Goal: Task Accomplishment & Management: Manage account settings

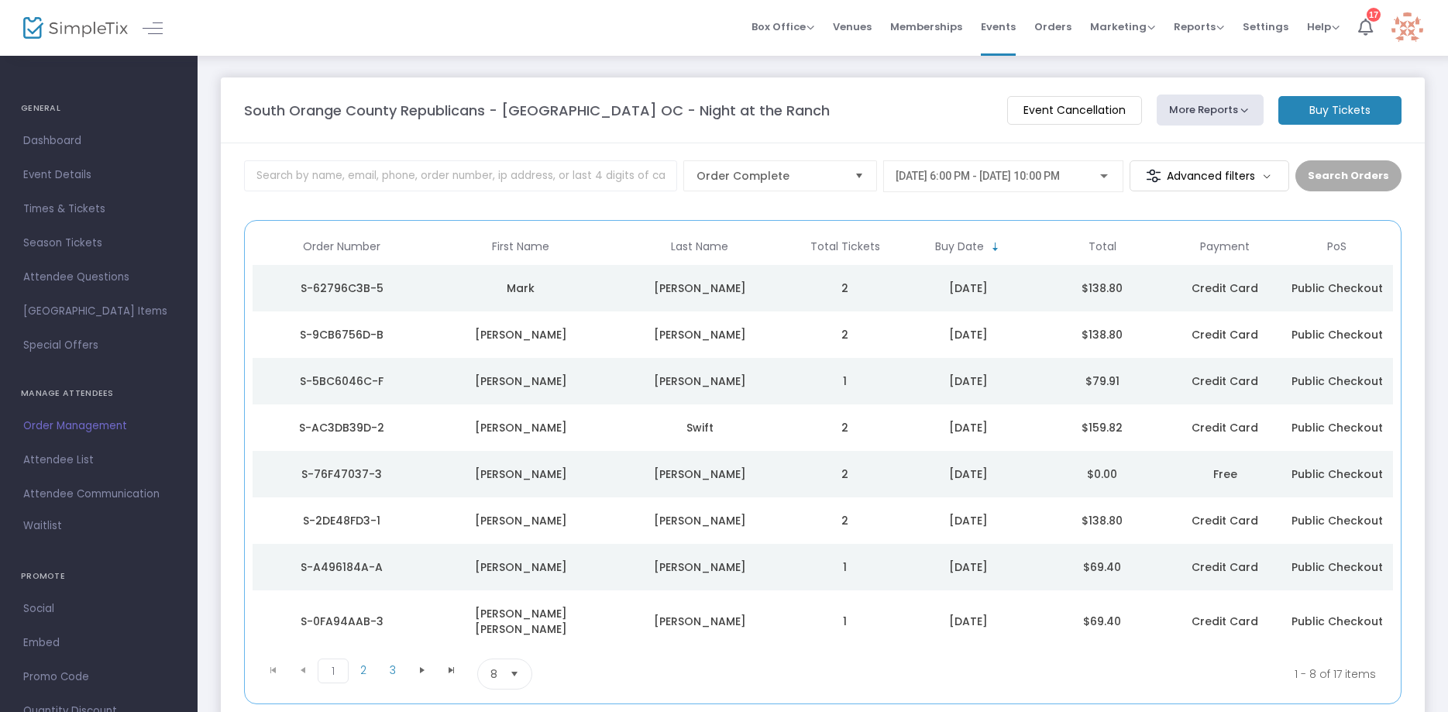
click at [978, 429] on div "8/15/2025" at bounding box center [968, 427] width 126 height 15
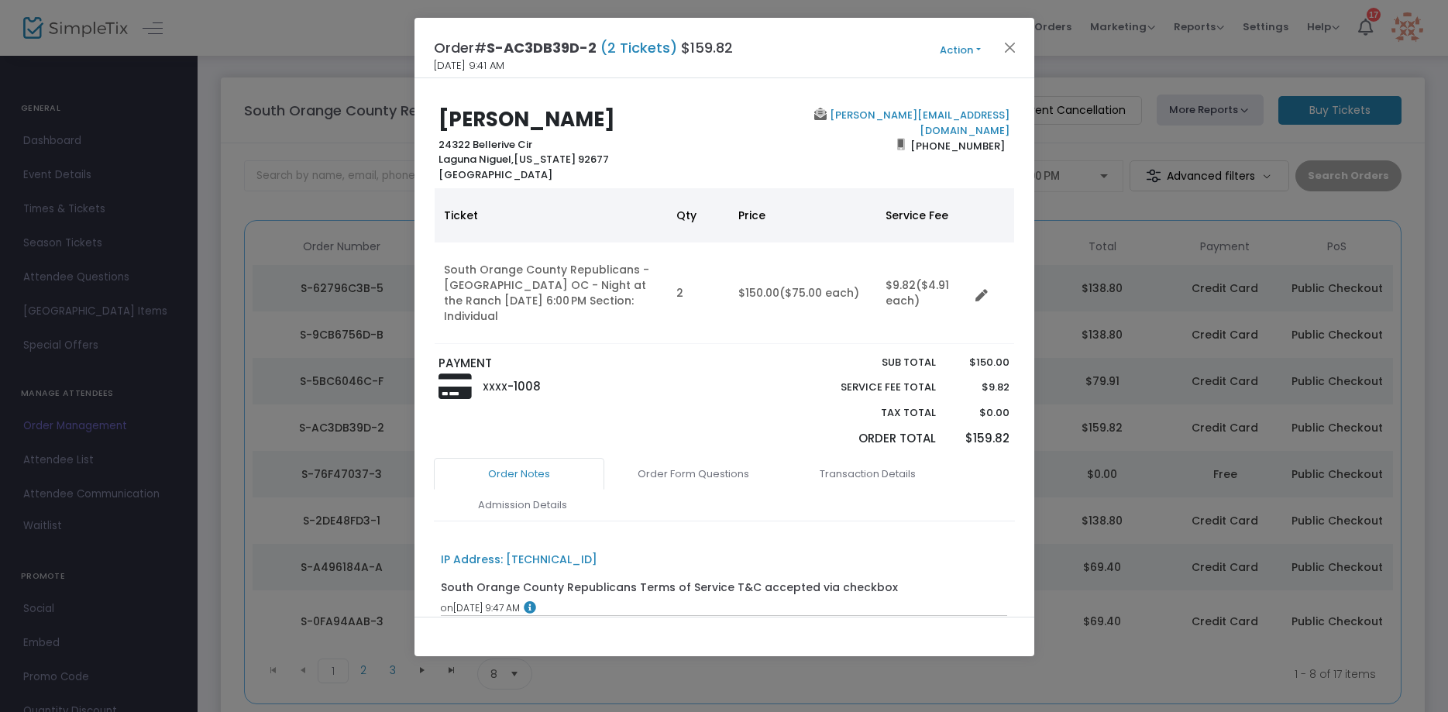
click at [958, 57] on button "Action" at bounding box center [960, 50] width 93 height 17
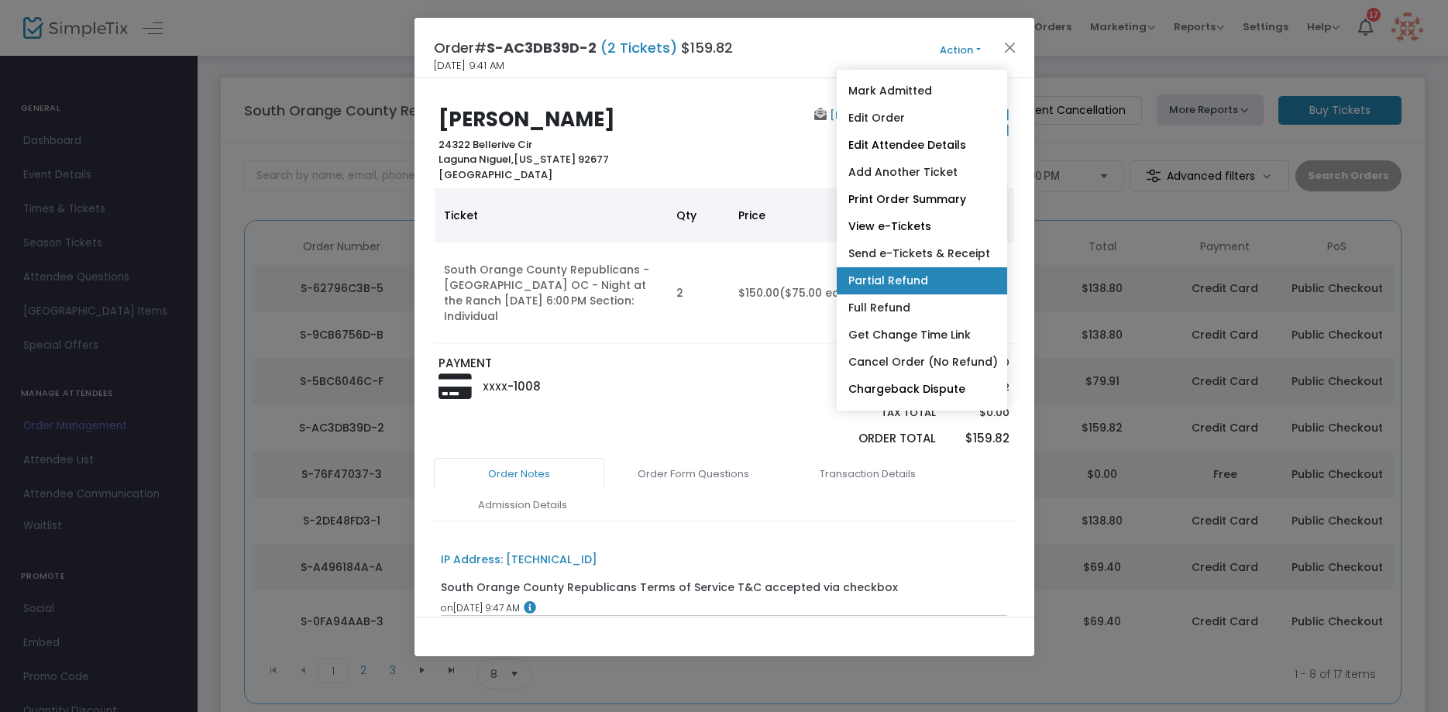
click at [882, 278] on link "Partial Refund" at bounding box center [922, 280] width 170 height 27
radio input "true"
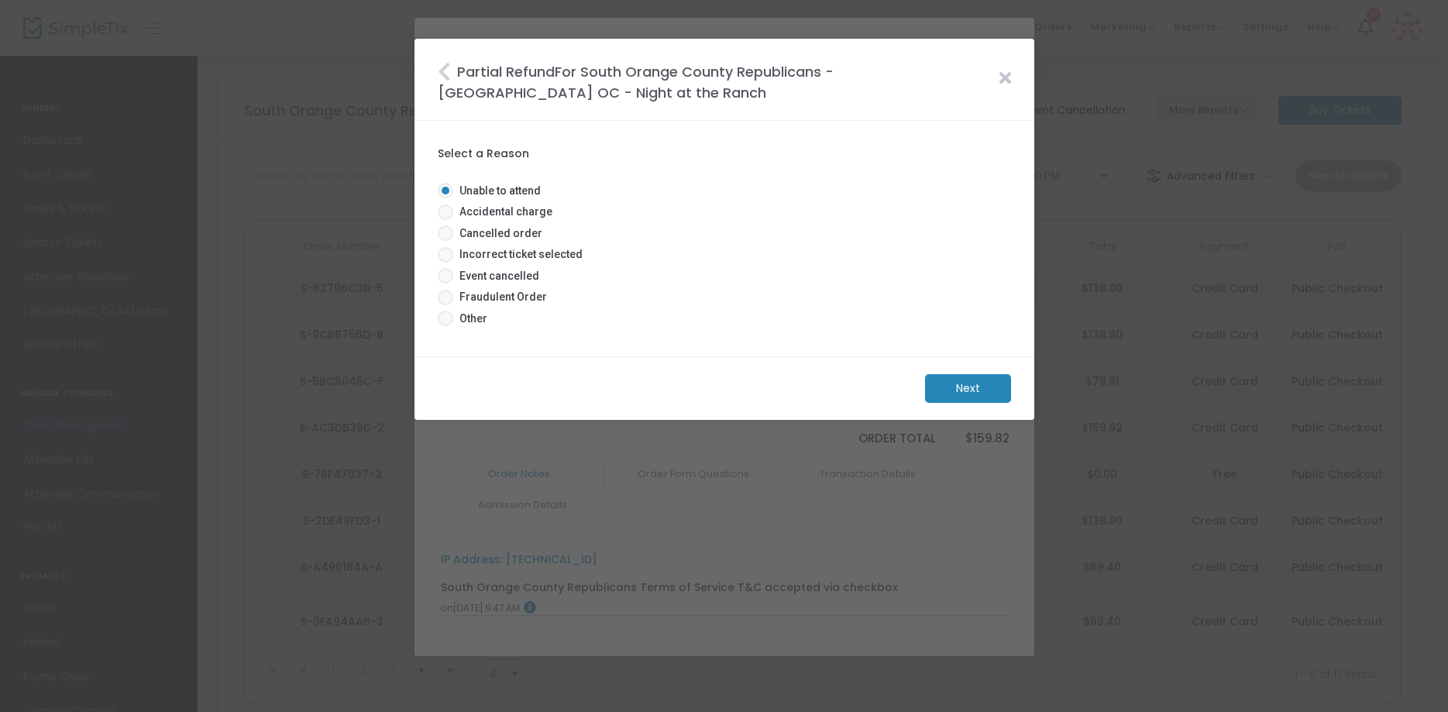
click at [443, 212] on span at bounding box center [445, 212] width 15 height 15
click at [445, 220] on input "Accidental charge" at bounding box center [445, 220] width 1 height 1
radio input "true"
click at [955, 388] on m-button "Next" at bounding box center [968, 388] width 86 height 29
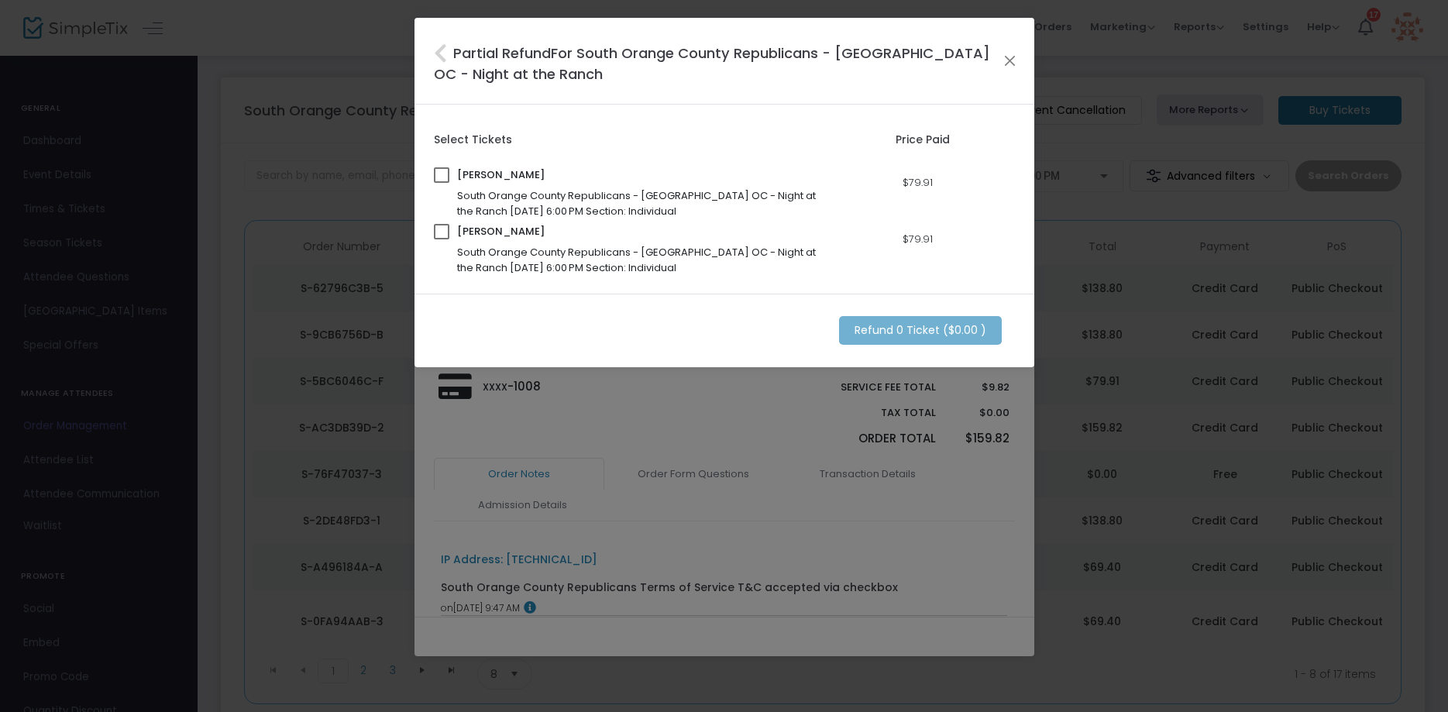
click at [443, 175] on span at bounding box center [441, 174] width 15 height 15
click at [442, 183] on input "checkbox" at bounding box center [441, 183] width 1 height 1
checkbox input "true"
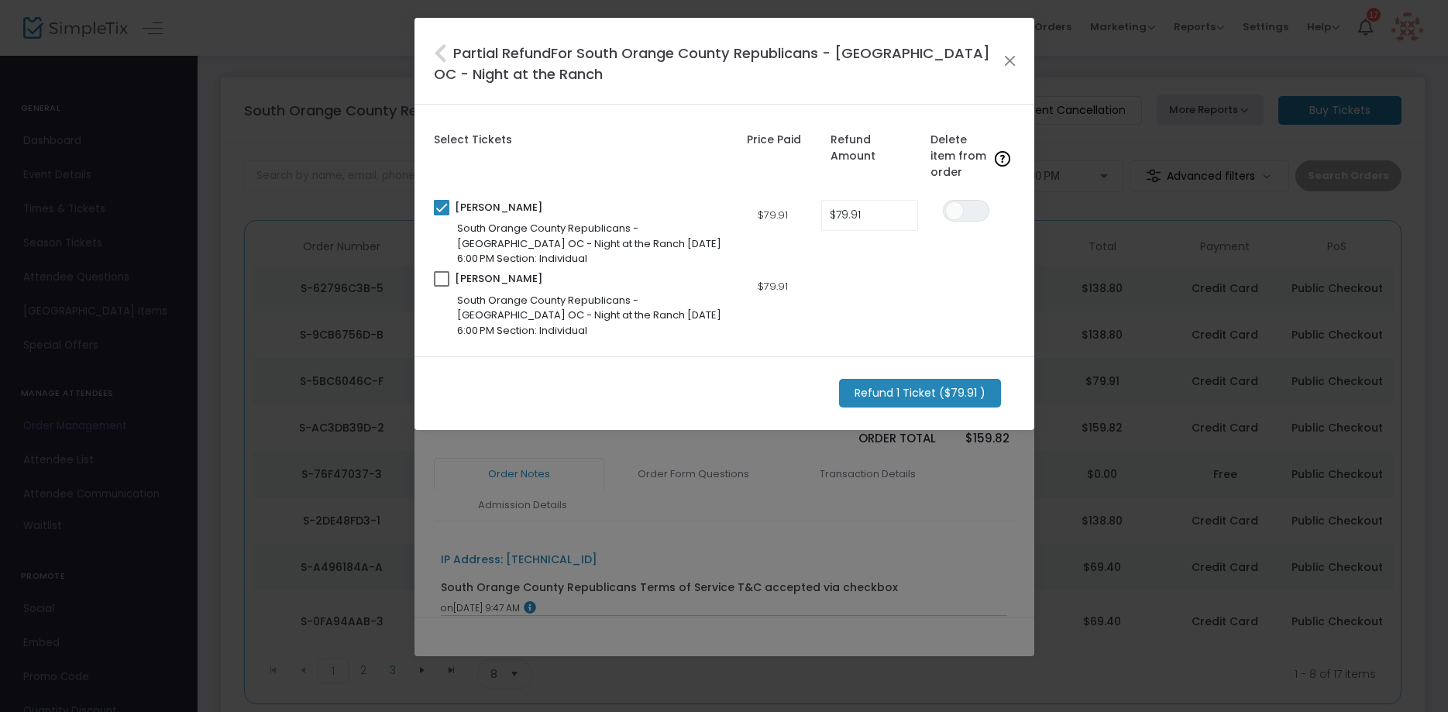
click at [439, 284] on span at bounding box center [441, 278] width 15 height 15
click at [441, 287] on input "checkbox" at bounding box center [441, 287] width 1 height 1
checkbox input "true"
click at [881, 210] on input "79.91" at bounding box center [869, 215] width 95 height 29
type input "$10.51"
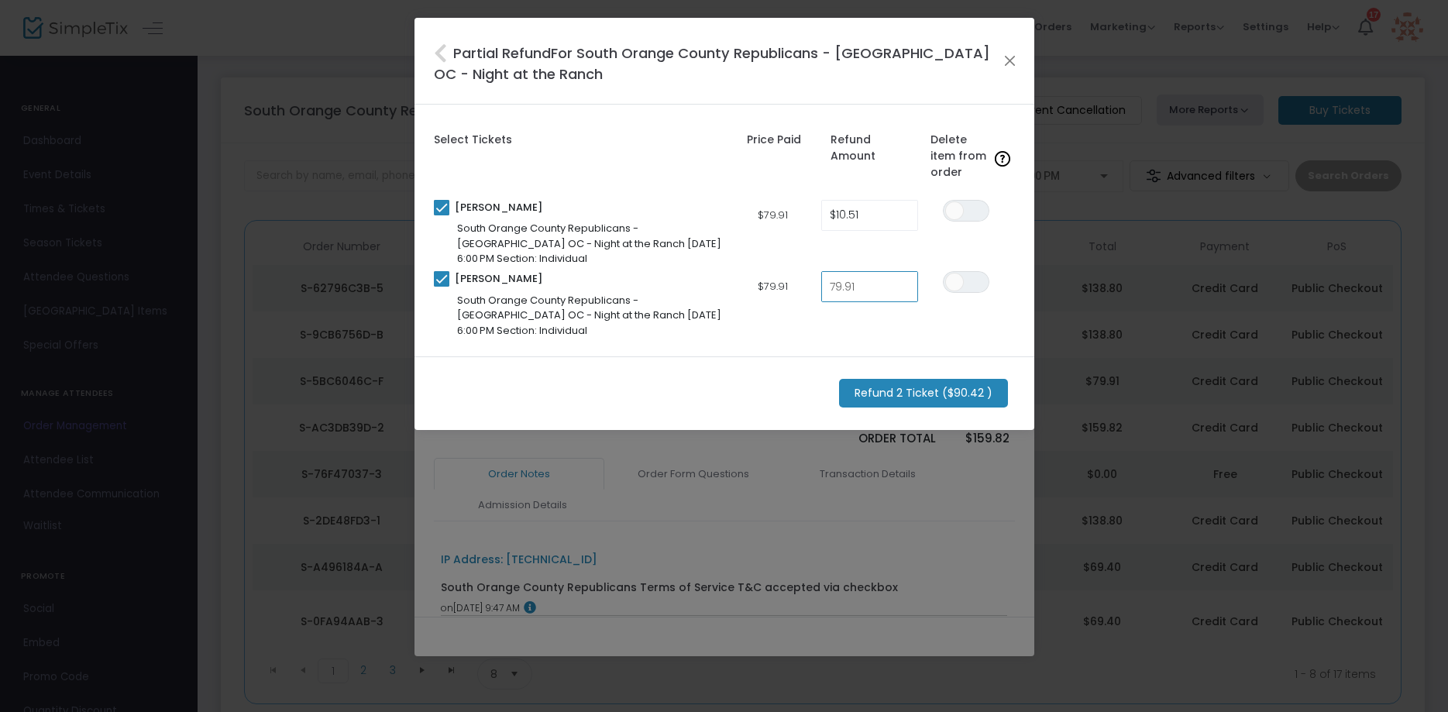
click at [885, 283] on input "79.91" at bounding box center [869, 286] width 95 height 29
type input "$10.51"
click at [826, 339] on div "Select Tickets Price Paid Refund Amount Delete item from order Caroline Swift S…" at bounding box center [724, 231] width 620 height 252
click at [868, 390] on m-button "Refund 2 Ticket ($21.02 )" at bounding box center [920, 393] width 163 height 29
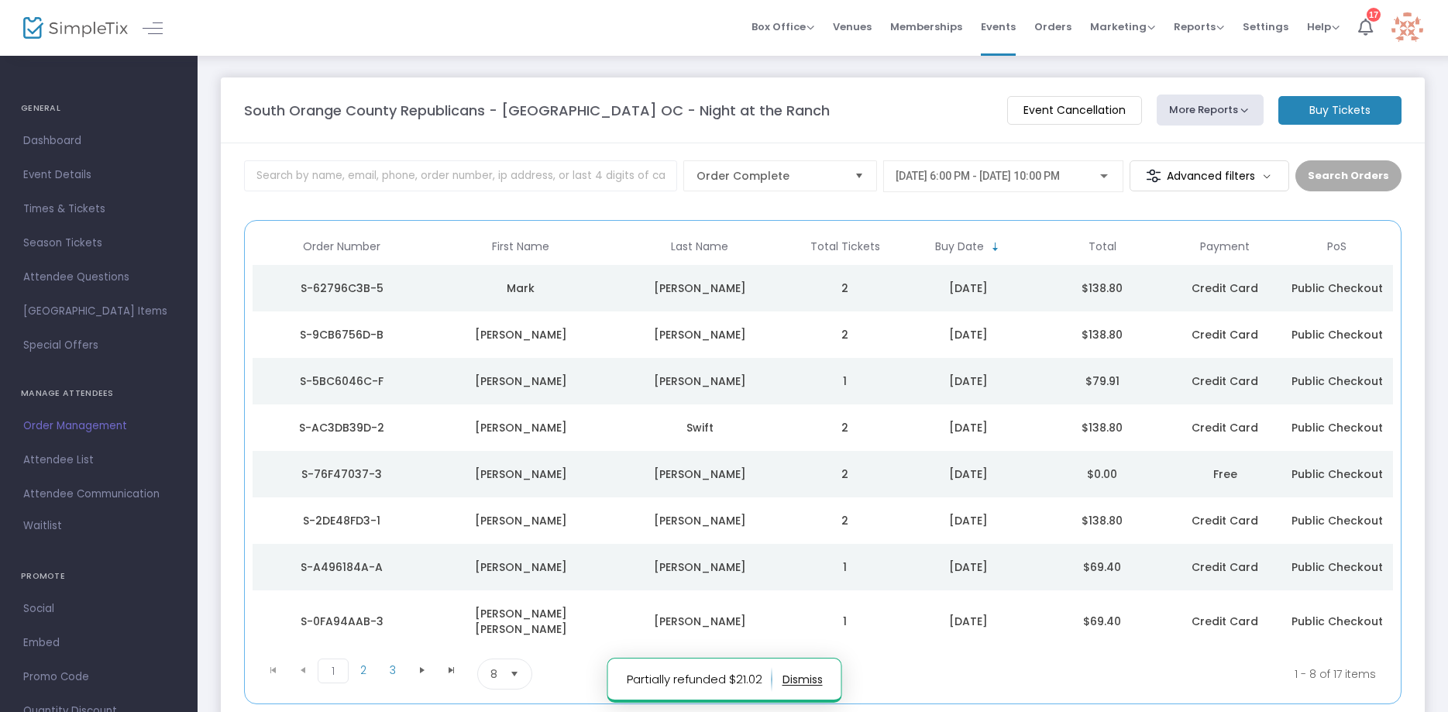
click at [732, 379] on div "Harkey" at bounding box center [699, 380] width 171 height 15
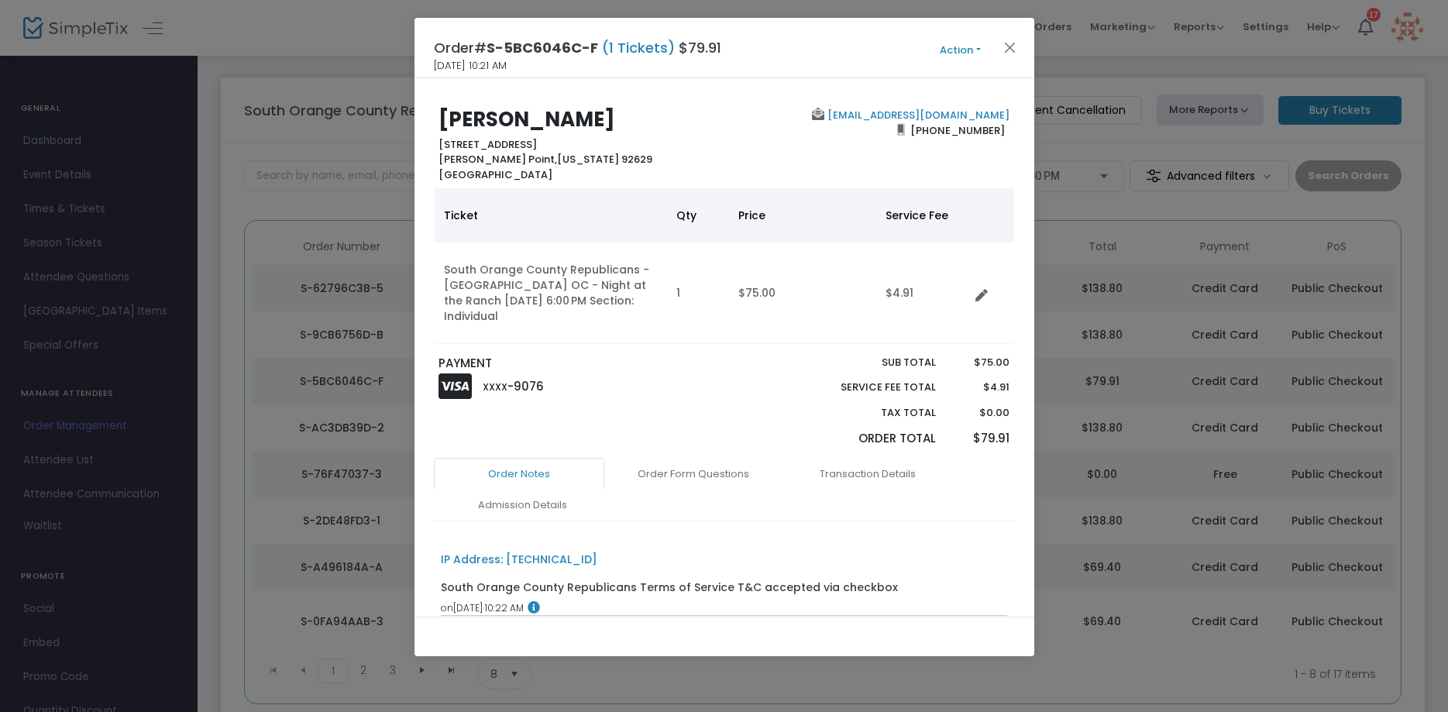
click at [961, 53] on button "Action" at bounding box center [960, 50] width 93 height 17
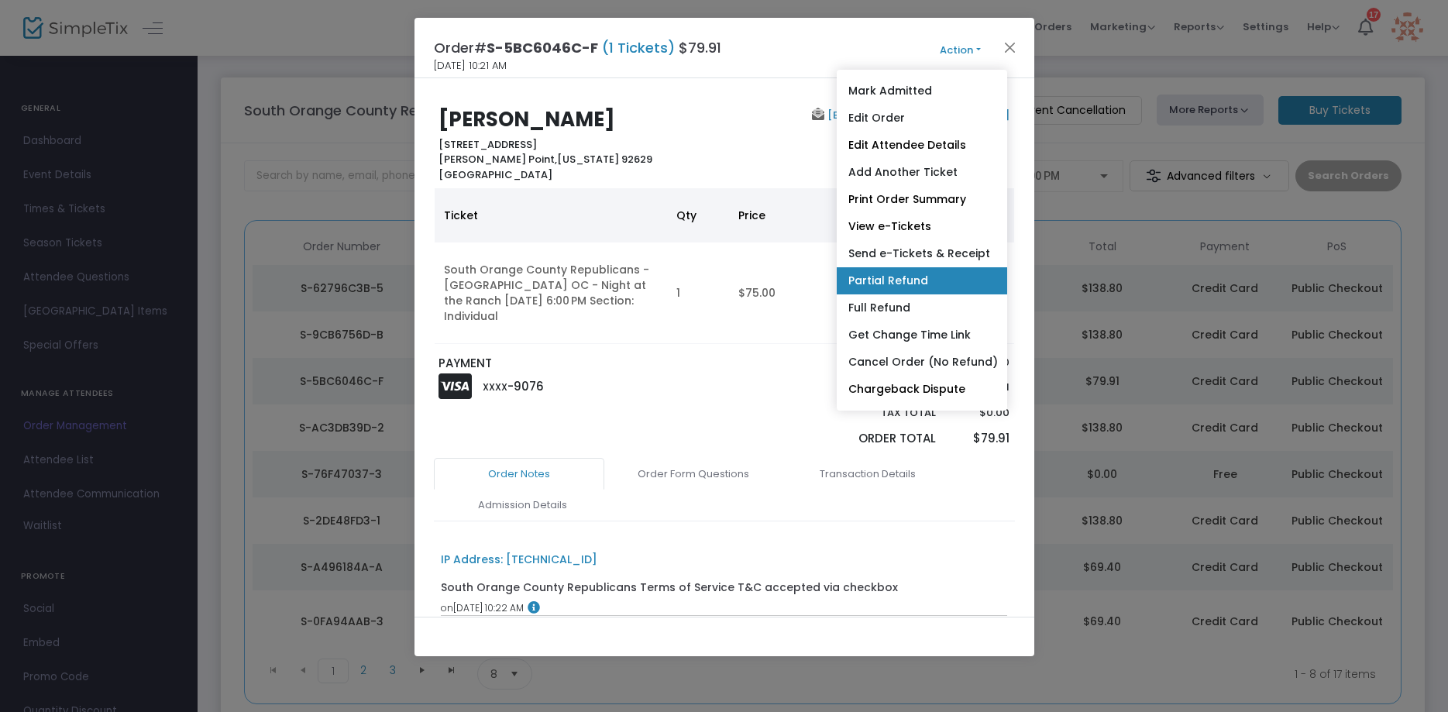
click at [882, 278] on link "Partial Refund" at bounding box center [922, 280] width 170 height 27
radio input "true"
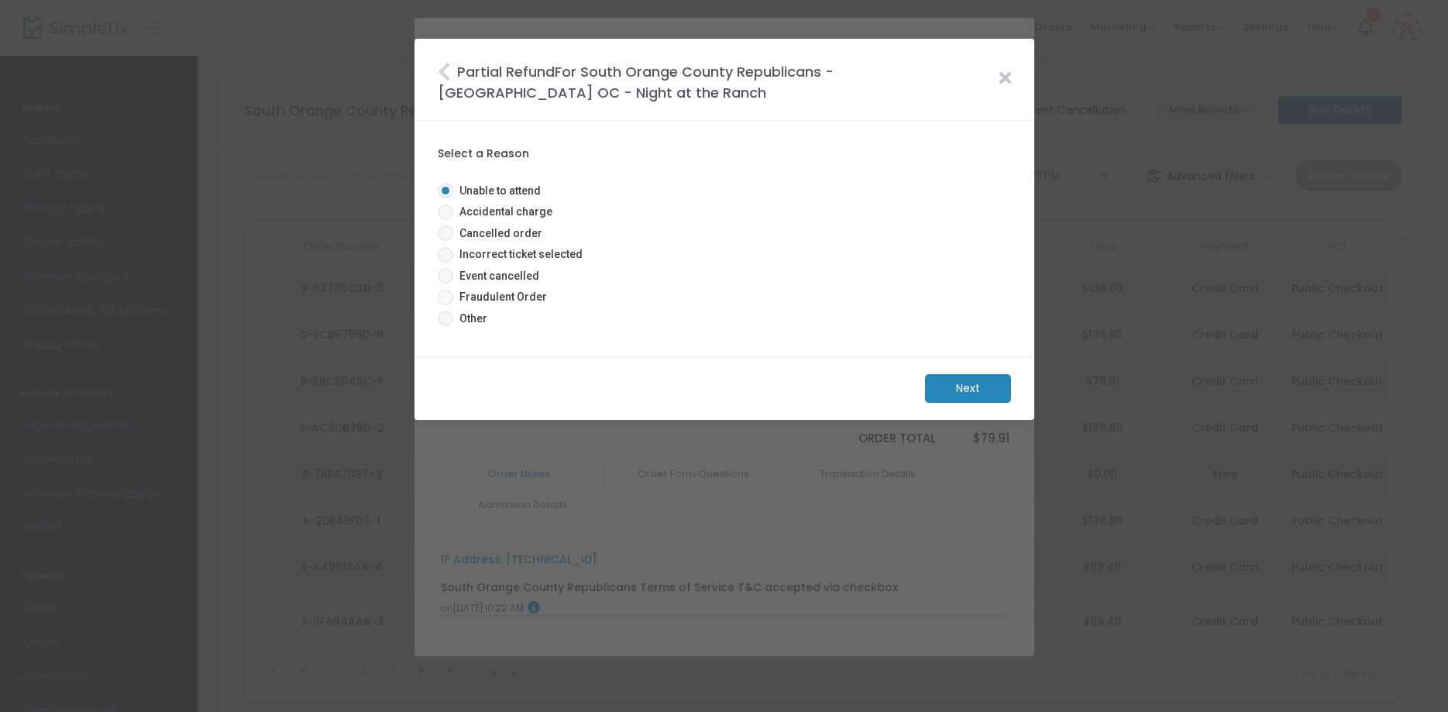
click at [448, 217] on span at bounding box center [445, 212] width 15 height 15
click at [445, 220] on input "Accidental charge" at bounding box center [445, 220] width 1 height 1
radio input "true"
click at [957, 383] on m-button "Next" at bounding box center [968, 388] width 86 height 29
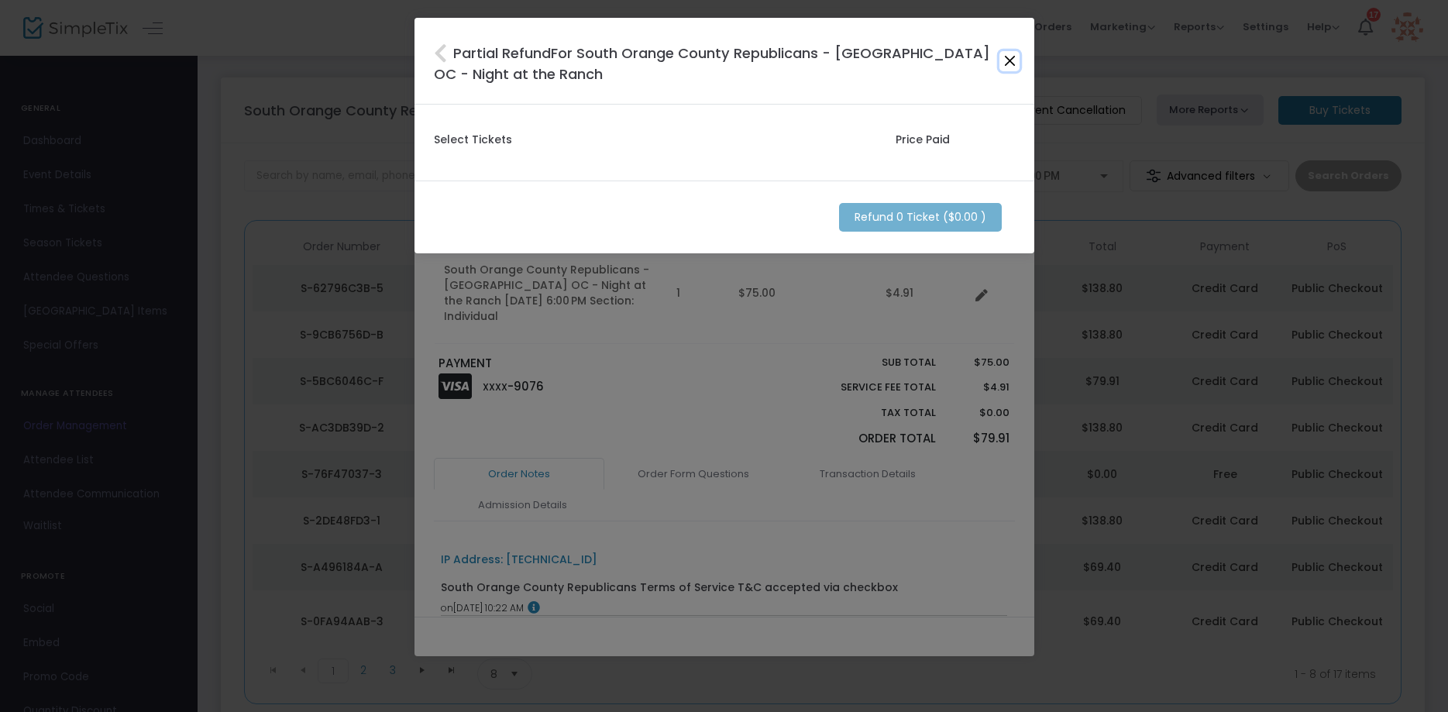
click at [1007, 57] on button "Close" at bounding box center [1009, 61] width 20 height 20
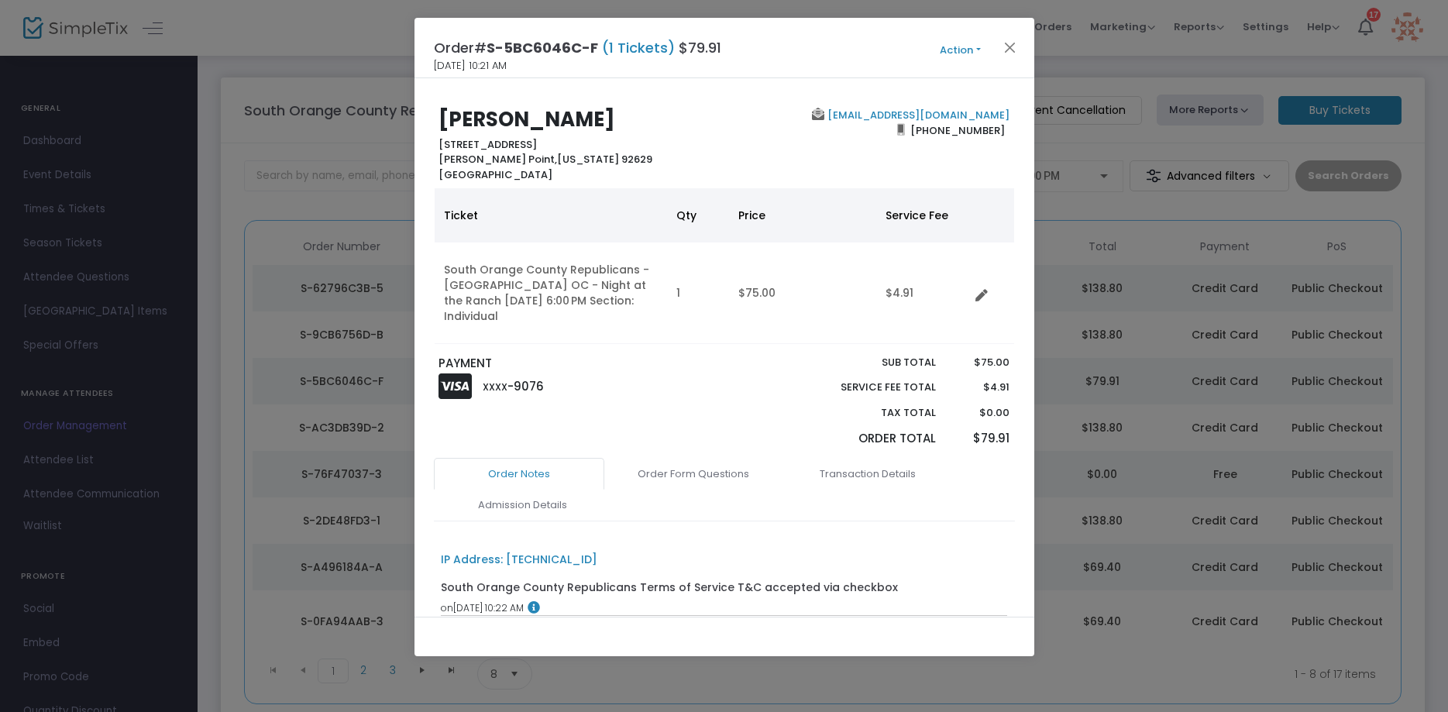
click at [957, 51] on button "Action" at bounding box center [960, 50] width 93 height 17
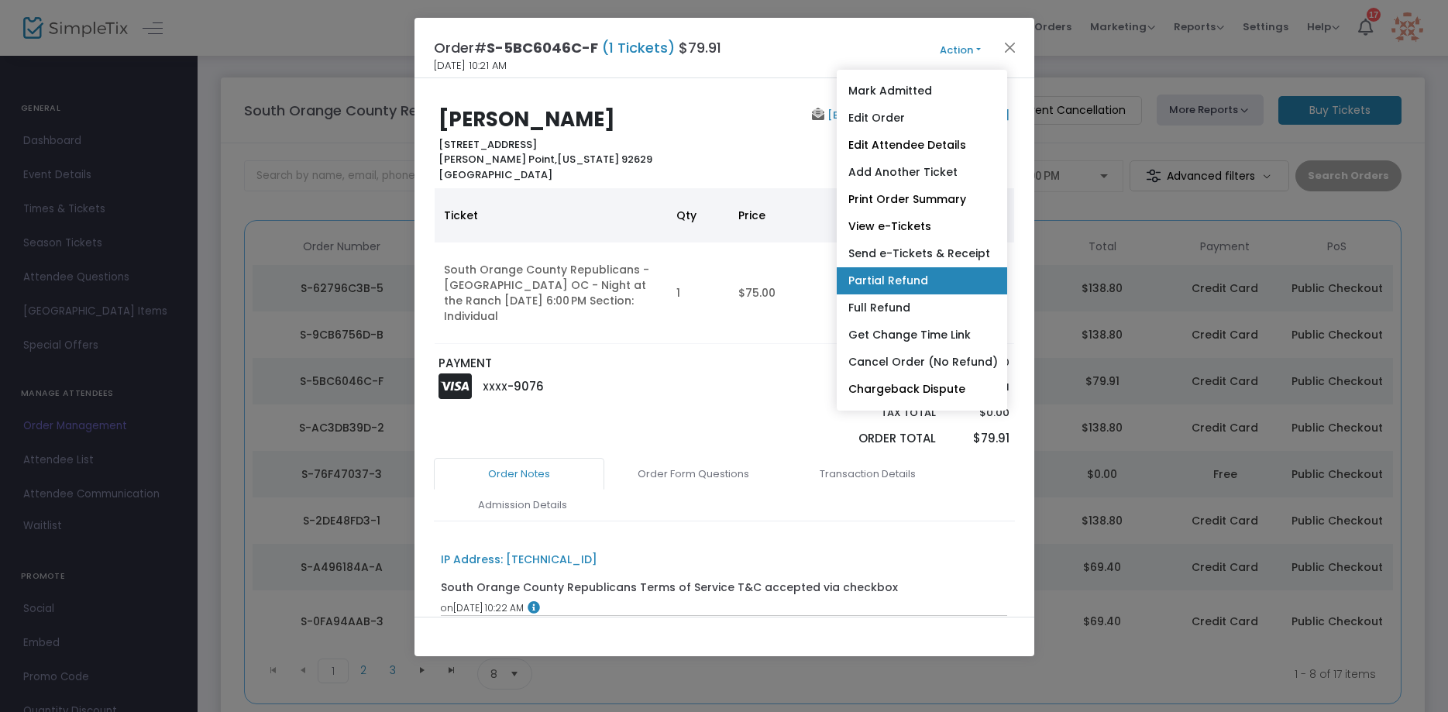
click at [847, 283] on link "Partial Refund" at bounding box center [922, 280] width 170 height 27
radio input "true"
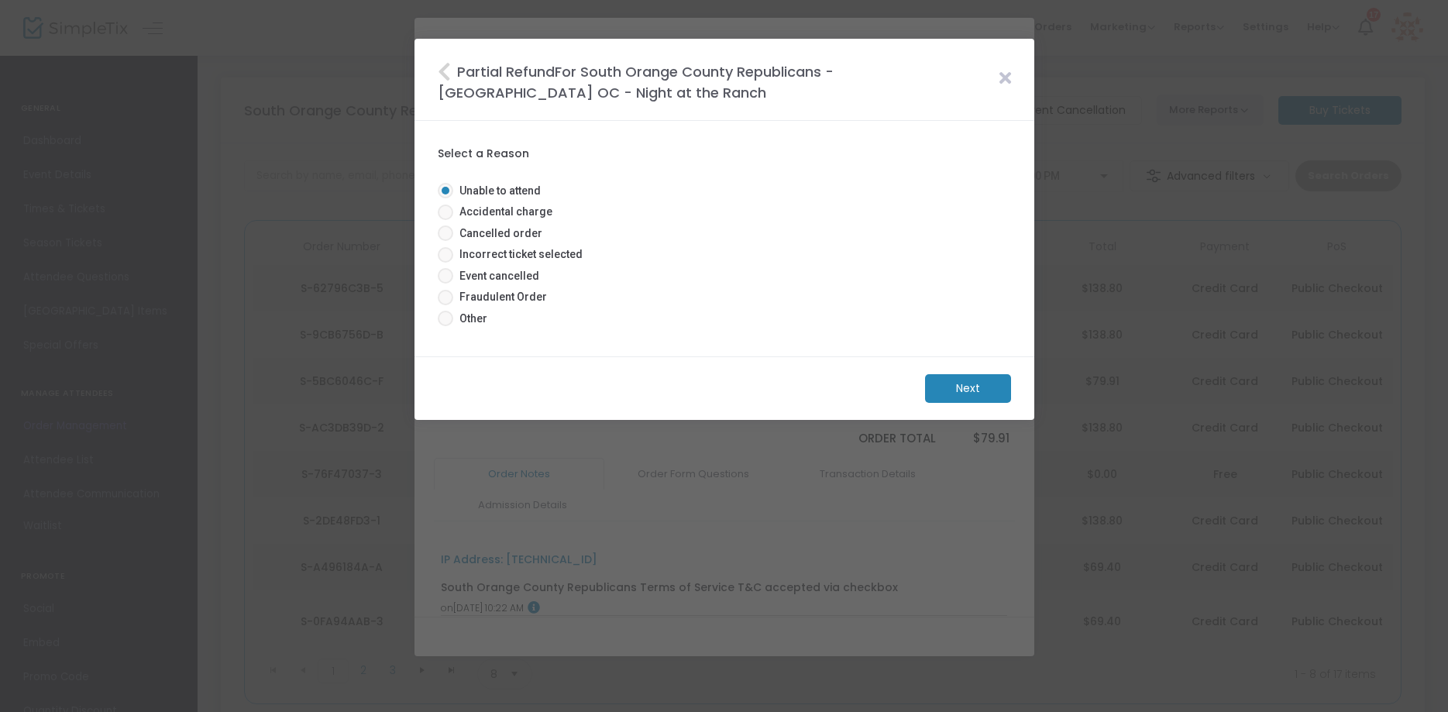
click at [442, 212] on span at bounding box center [445, 212] width 15 height 15
click at [445, 220] on input "Accidental charge" at bounding box center [445, 220] width 1 height 1
radio input "true"
click at [967, 383] on m-button "Next" at bounding box center [968, 388] width 86 height 29
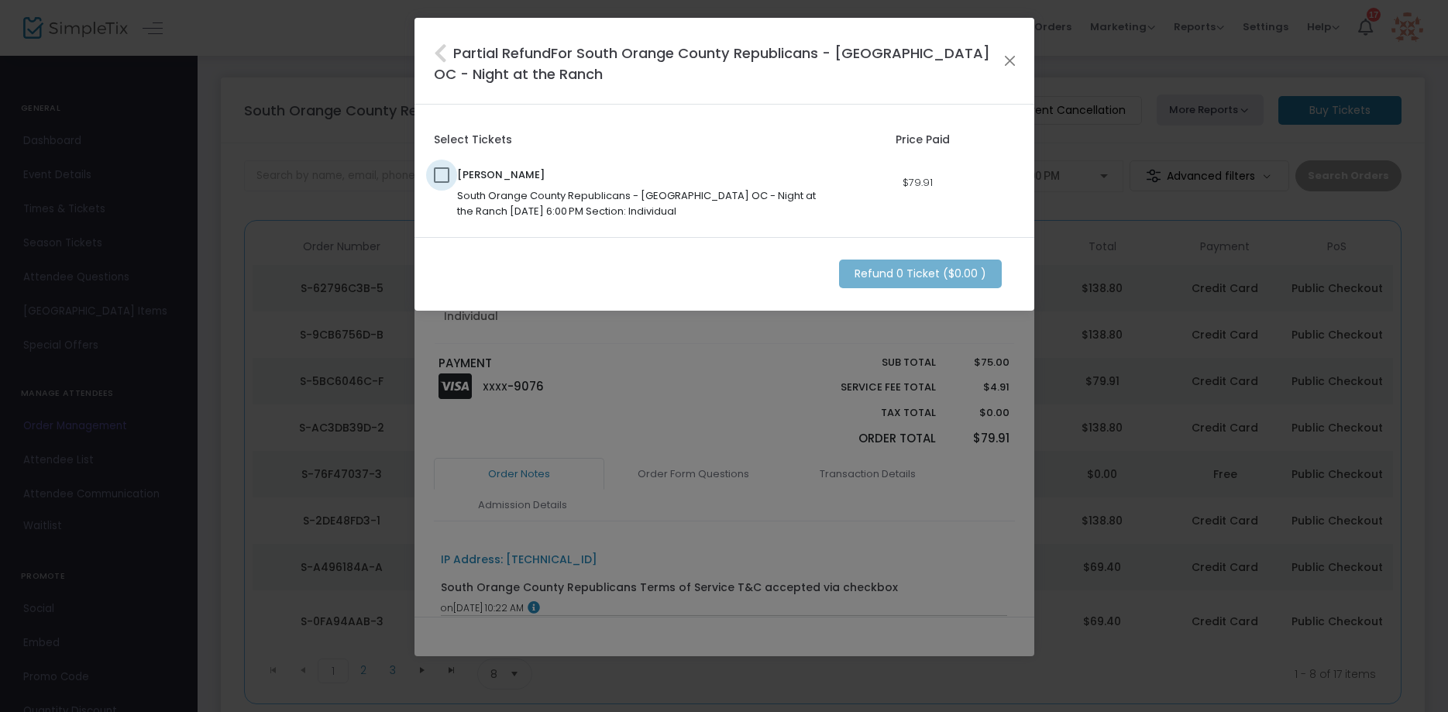
click at [436, 175] on span at bounding box center [441, 174] width 15 height 15
click at [441, 183] on input "checkbox" at bounding box center [441, 183] width 1 height 1
checkbox input "true"
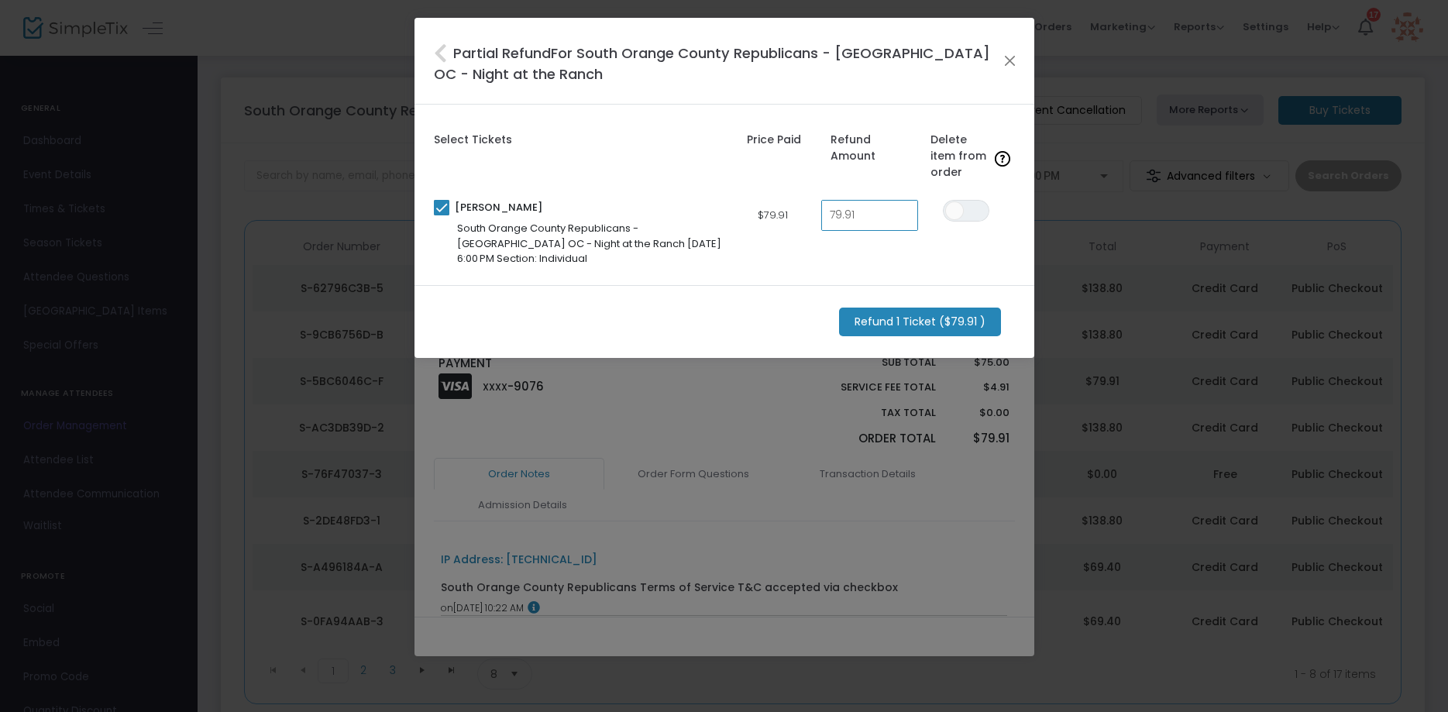
click at [868, 218] on input "79.91" at bounding box center [869, 215] width 95 height 29
type input "$10.51"
click at [788, 265] on div "Diane Harkey South Orange County Republicans - Yellowstone OC - Night at the Ra…" at bounding box center [724, 230] width 596 height 72
click at [871, 325] on m-button "Refund 1 Ticket ($10.51 )" at bounding box center [917, 322] width 157 height 29
click at [884, 320] on m-button "Refund 1 Ticket ($10.51 )" at bounding box center [917, 322] width 157 height 29
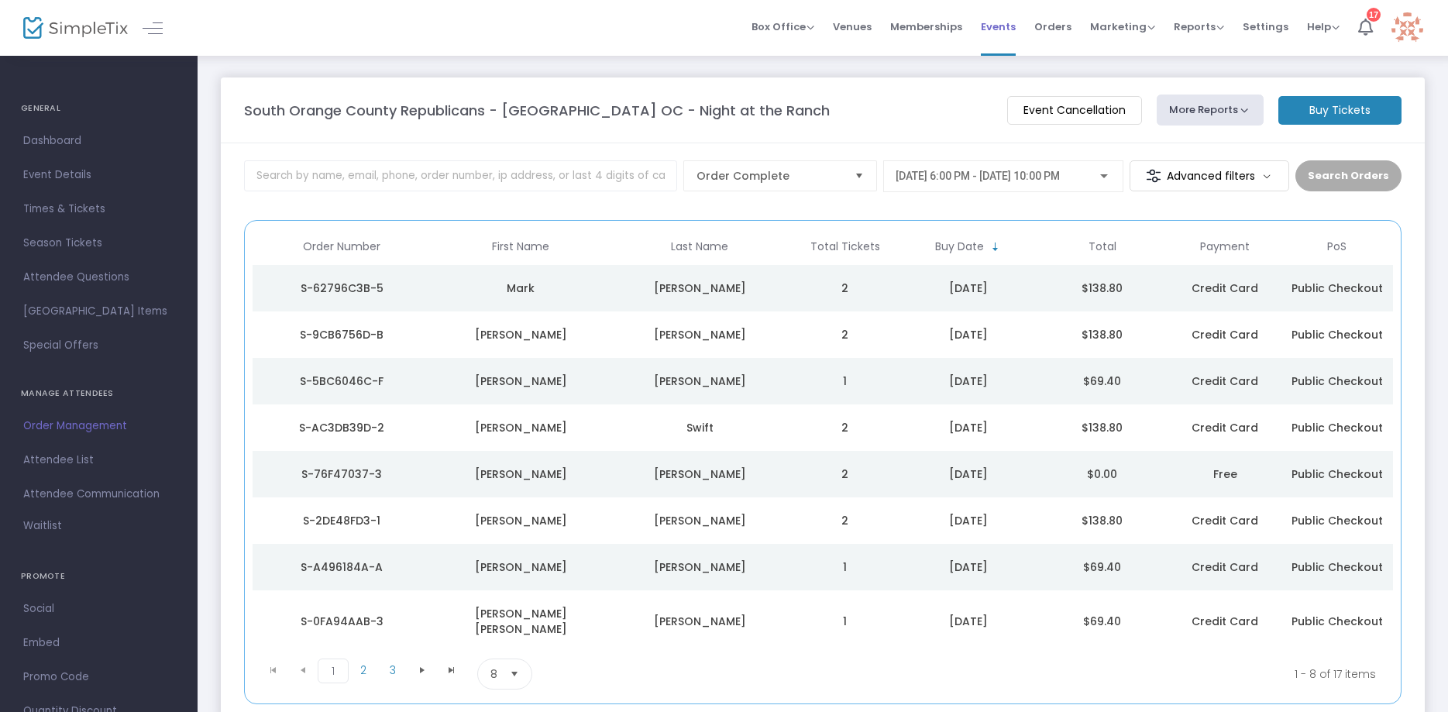
click at [1006, 23] on span "Events" at bounding box center [998, 27] width 35 height 40
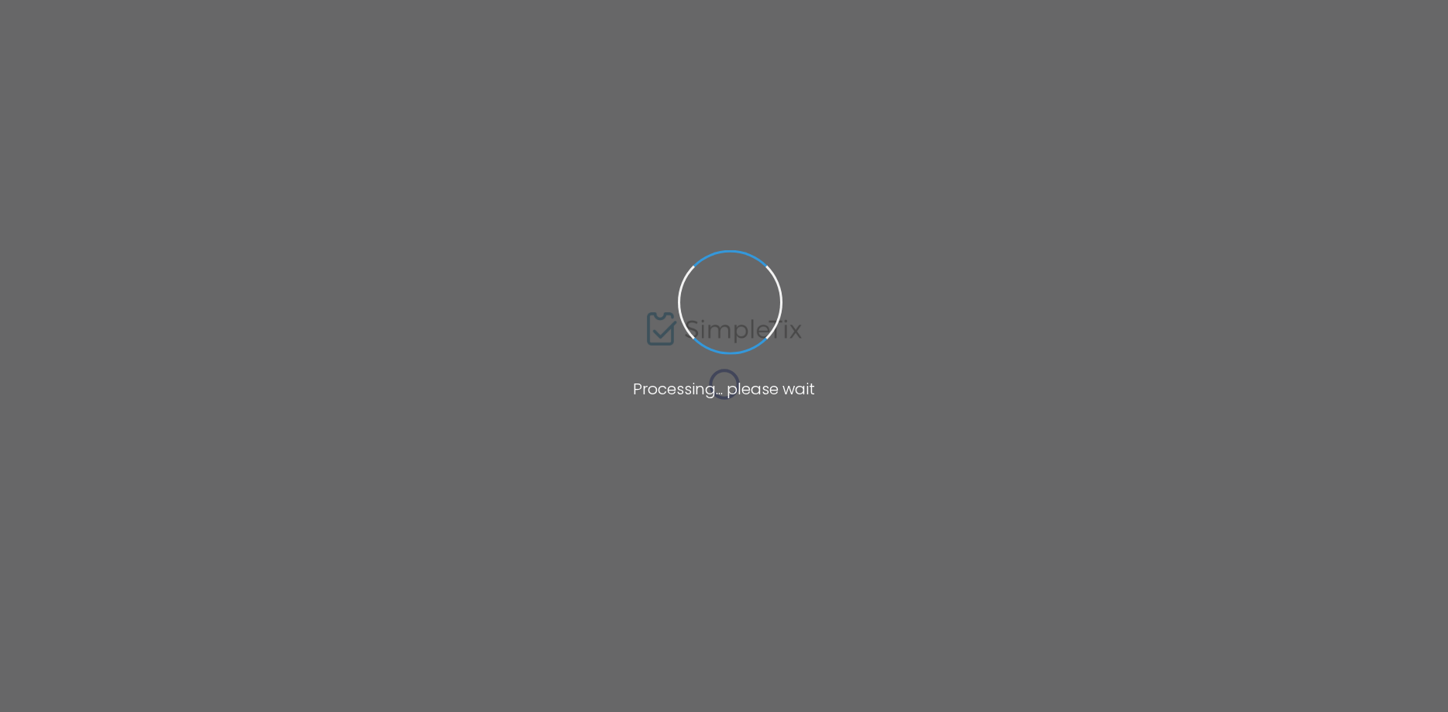
scroll to position [163, 0]
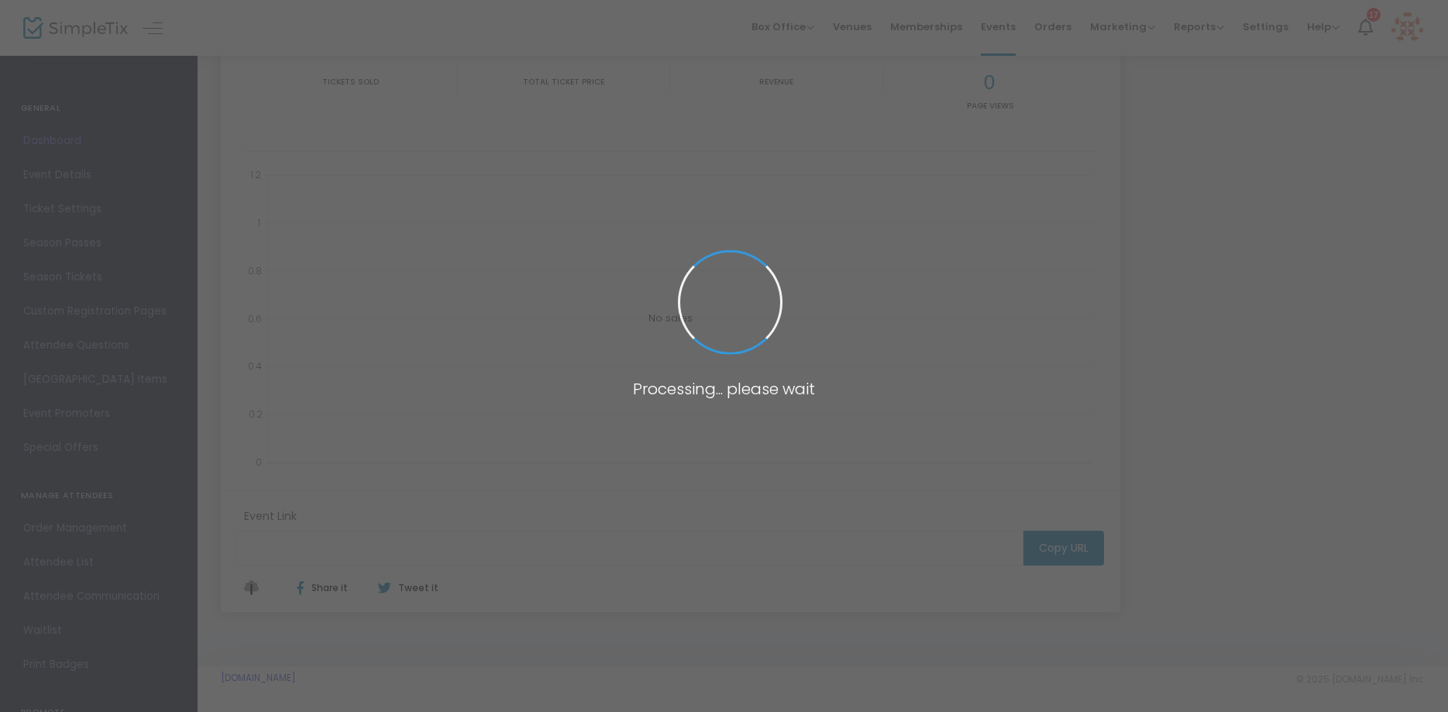
type input "[URL][DOMAIN_NAME]"
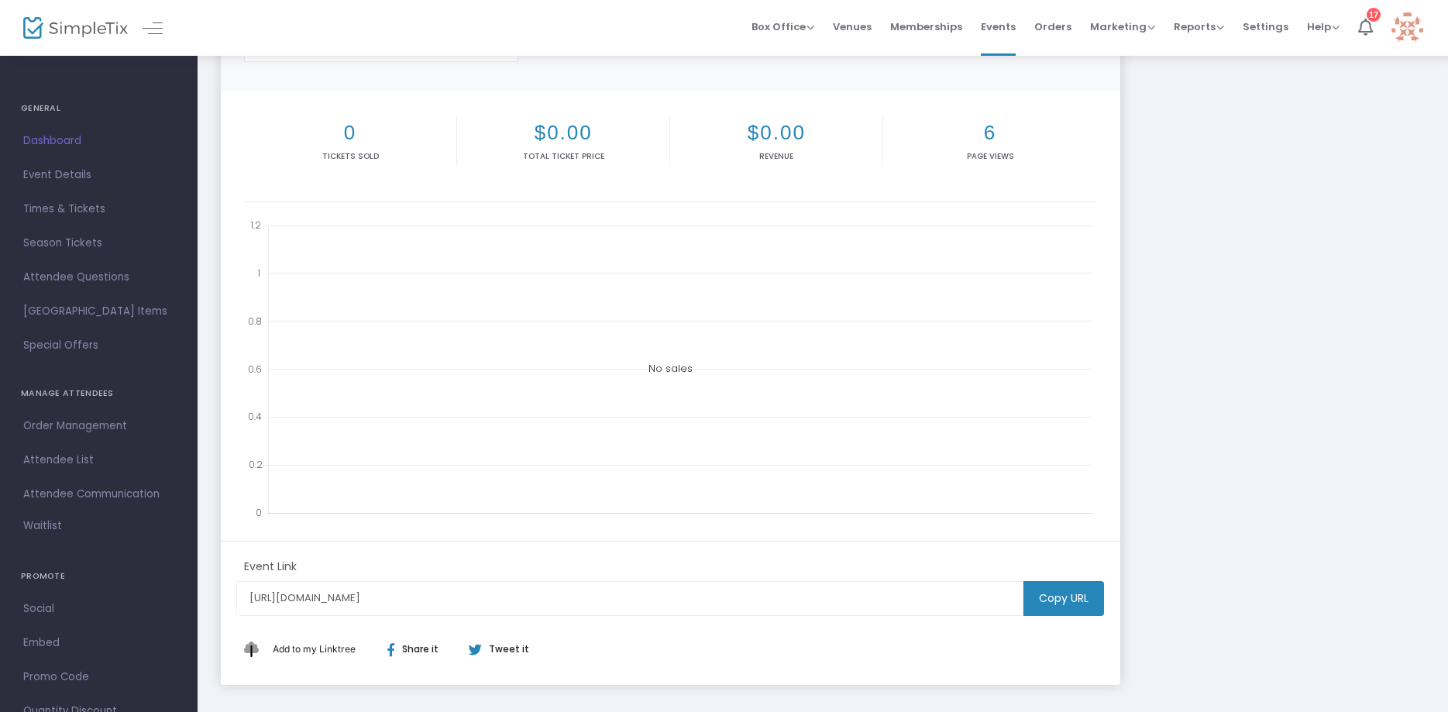
click at [64, 140] on span "Dashboard" at bounding box center [98, 141] width 151 height 20
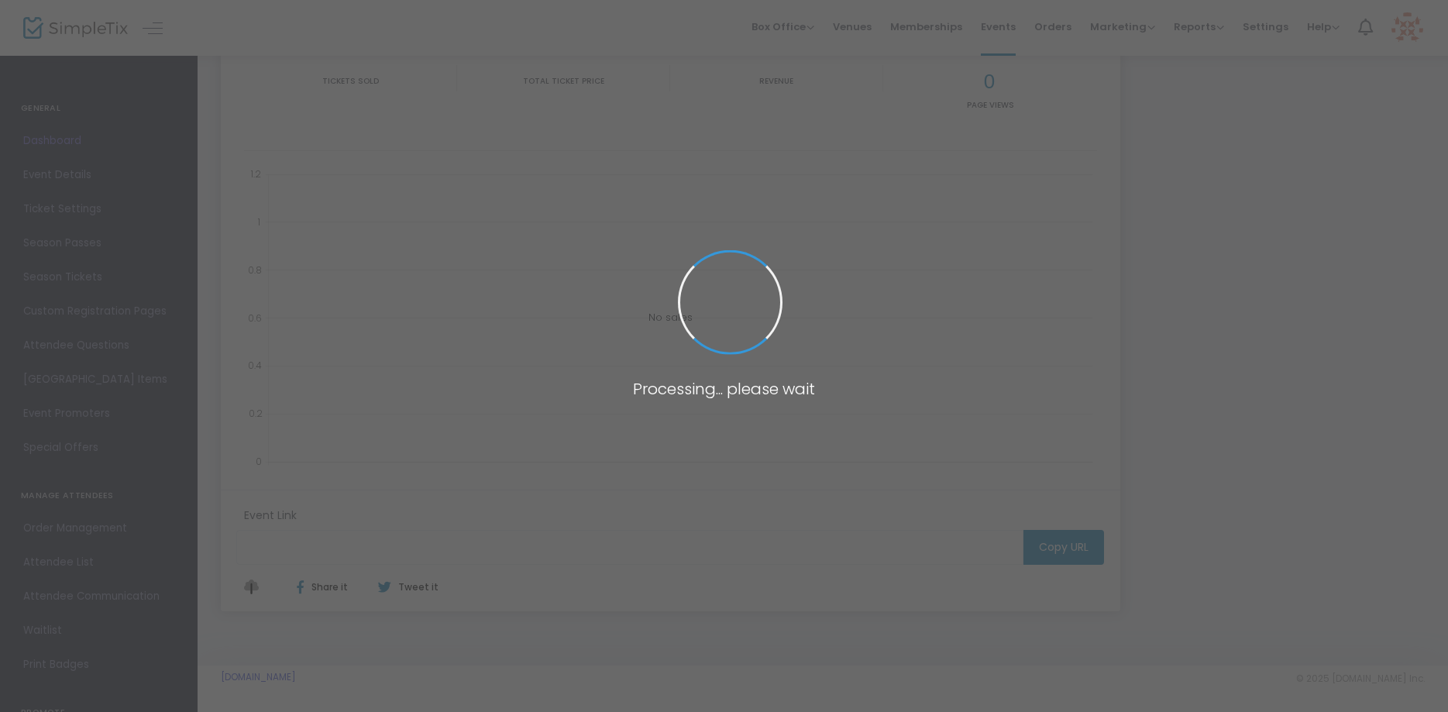
type input "https://www.simpletix.com/e/south-orange-county-republicans-september-tickets-2…"
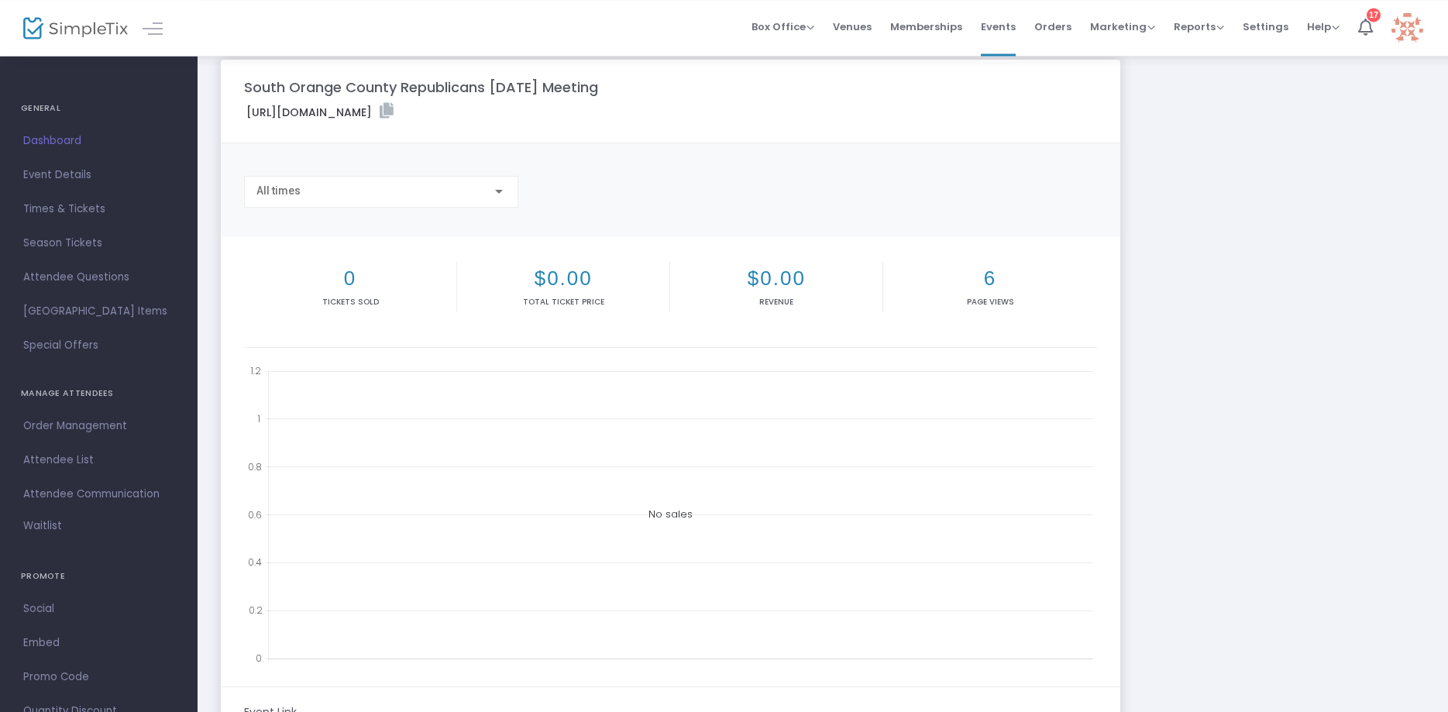
scroll to position [0, 0]
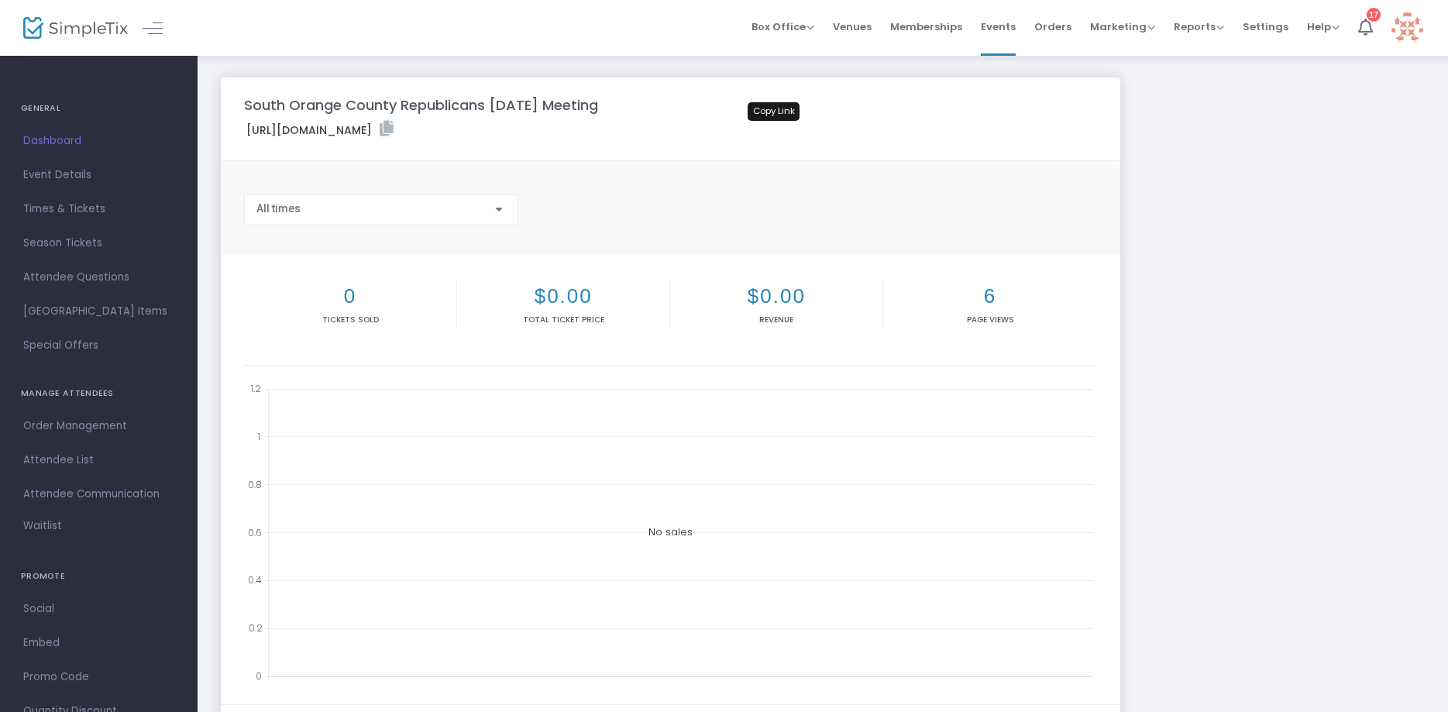
click at [394, 127] on icon at bounding box center [387, 128] width 14 height 15
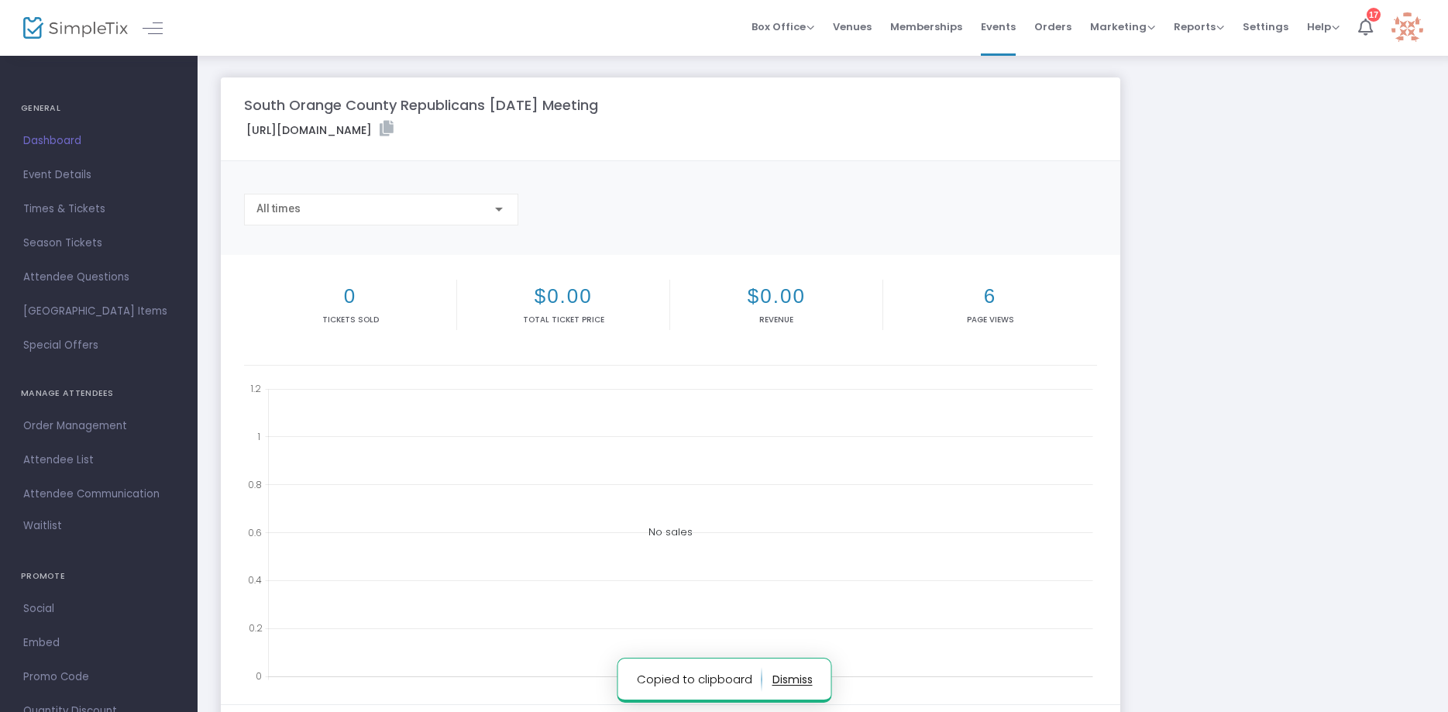
scroll to position [1255, 5]
click at [63, 175] on span "Event Details" at bounding box center [98, 175] width 151 height 20
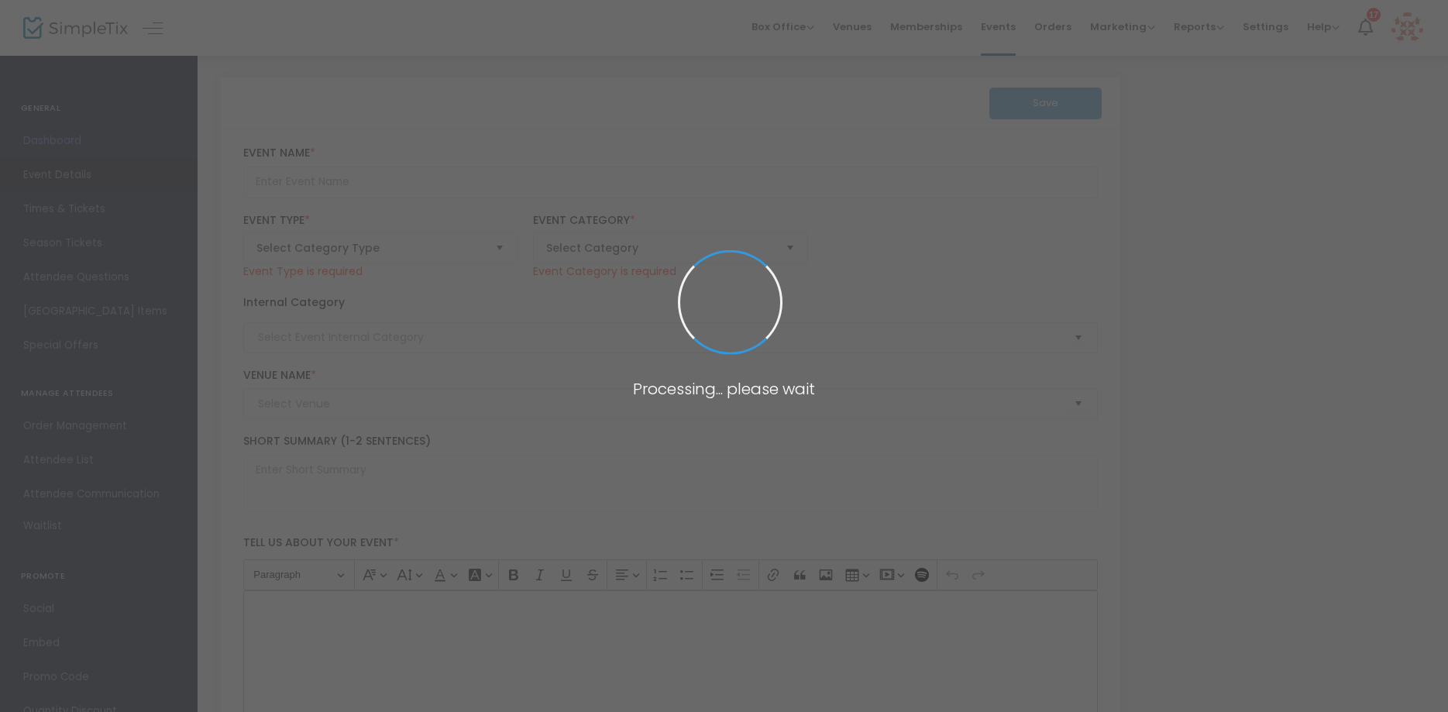
type input "South Orange County Republicans [DATE] Meeting"
type textarea "Meet California Gubernatorial CandidateSheriff Chad BiancoA law-enforcement can…"
type input "Register Now"
type input "Crown Valley Community Center"
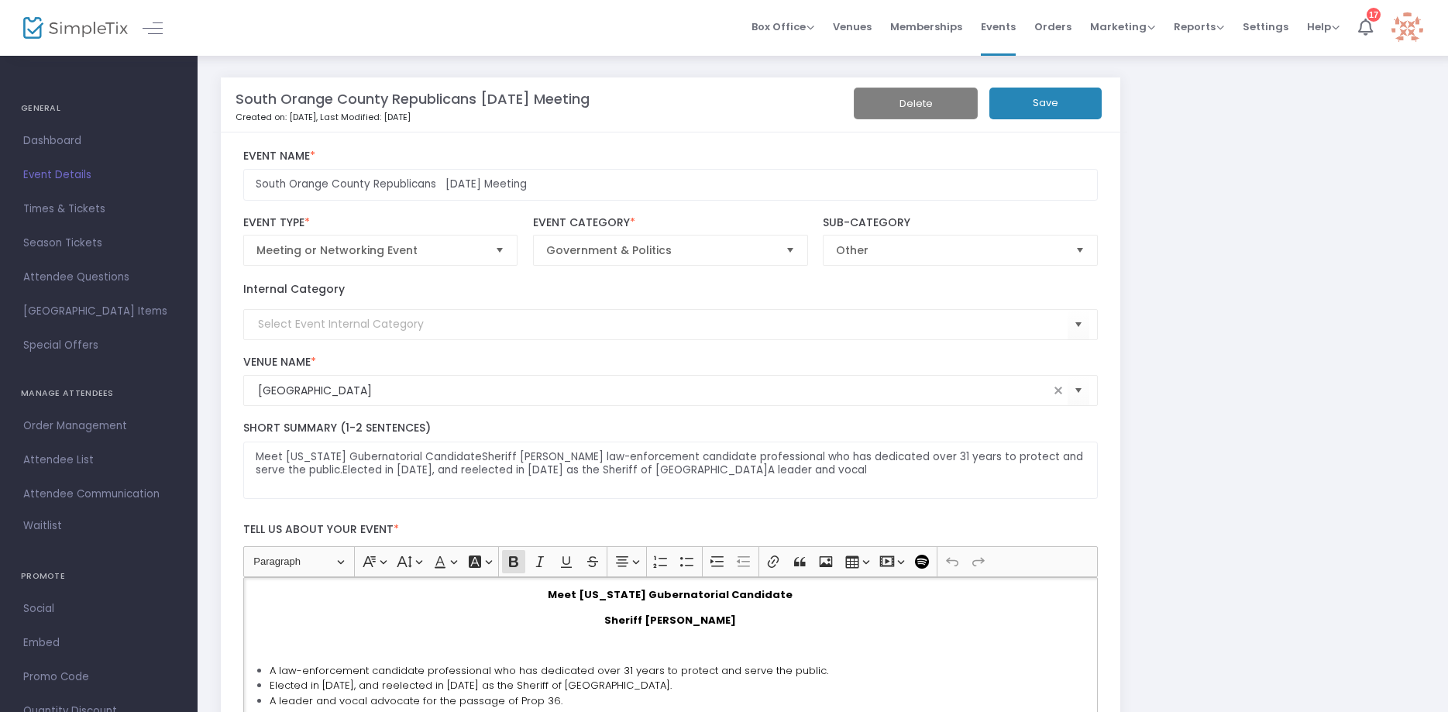
click at [559, 593] on p "Meet California Gubernatorial Candidate" at bounding box center [669, 594] width 841 height 15
drag, startPoint x: 559, startPoint y: 593, endPoint x: 726, endPoint y: 634, distance: 171.5
click at [726, 634] on div "Meet California Gubernatorial Candidate Sheriff Chad Bianco A law-enforcement c…" at bounding box center [670, 654] width 854 height 155
click at [442, 565] on icon "Editor toolbar" at bounding box center [440, 562] width 11 height 12
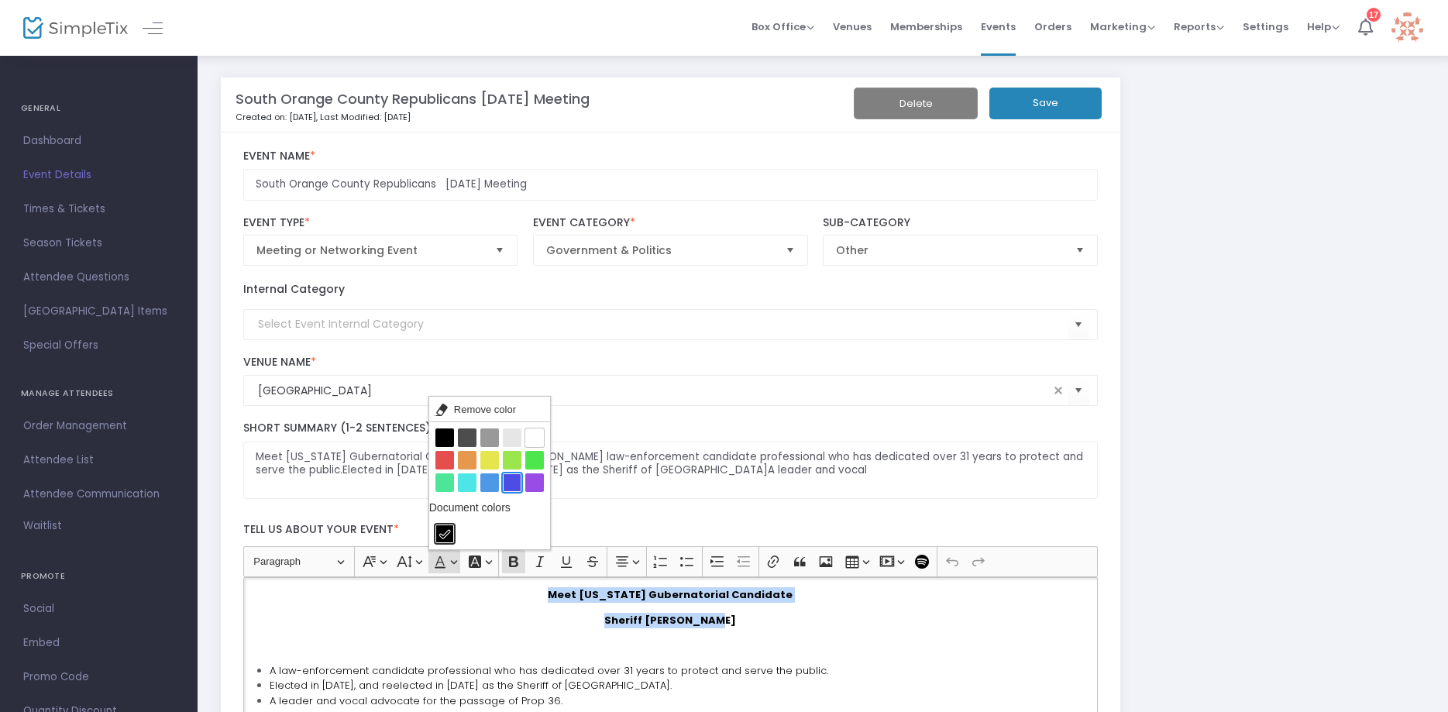
click at [514, 482] on button "Blue Blue" at bounding box center [512, 482] width 19 height 19
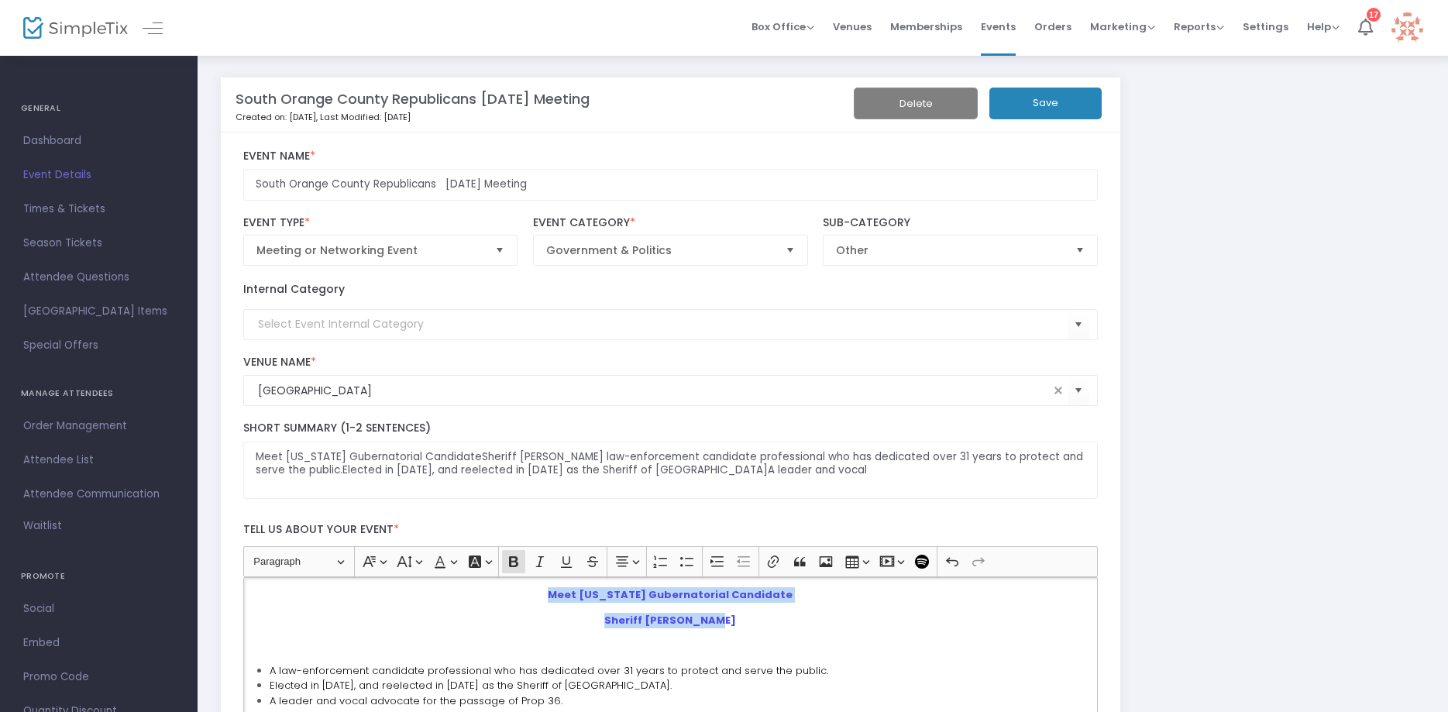
click at [501, 620] on p "Sheriff Chad Bianco" at bounding box center [669, 620] width 841 height 15
click at [452, 564] on button "Font Color Font Color" at bounding box center [444, 561] width 32 height 23
click at [496, 601] on p "Meet California Gubernatorial Candidate" at bounding box center [669, 594] width 841 height 15
click at [1063, 107] on button "Save" at bounding box center [1045, 104] width 112 height 32
click at [1067, 95] on button "Save" at bounding box center [1045, 104] width 112 height 32
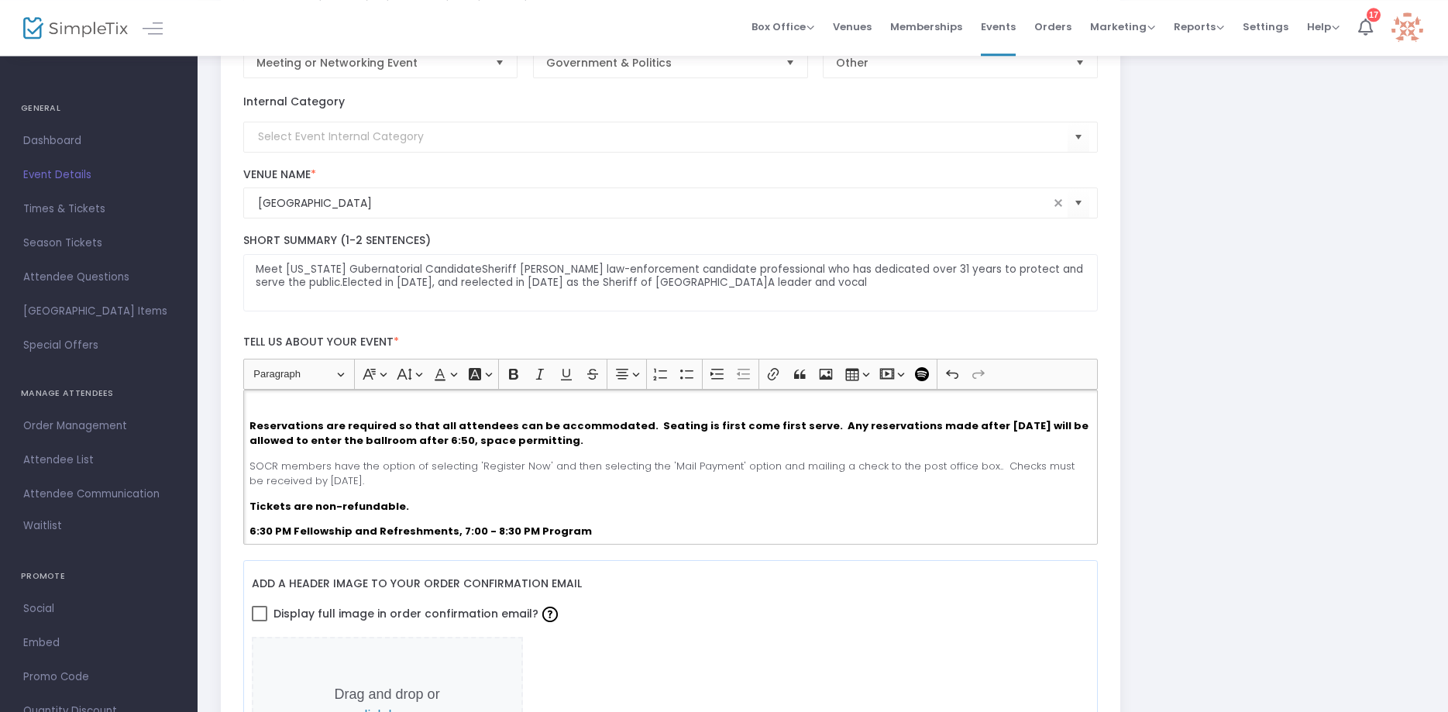
scroll to position [198, 0]
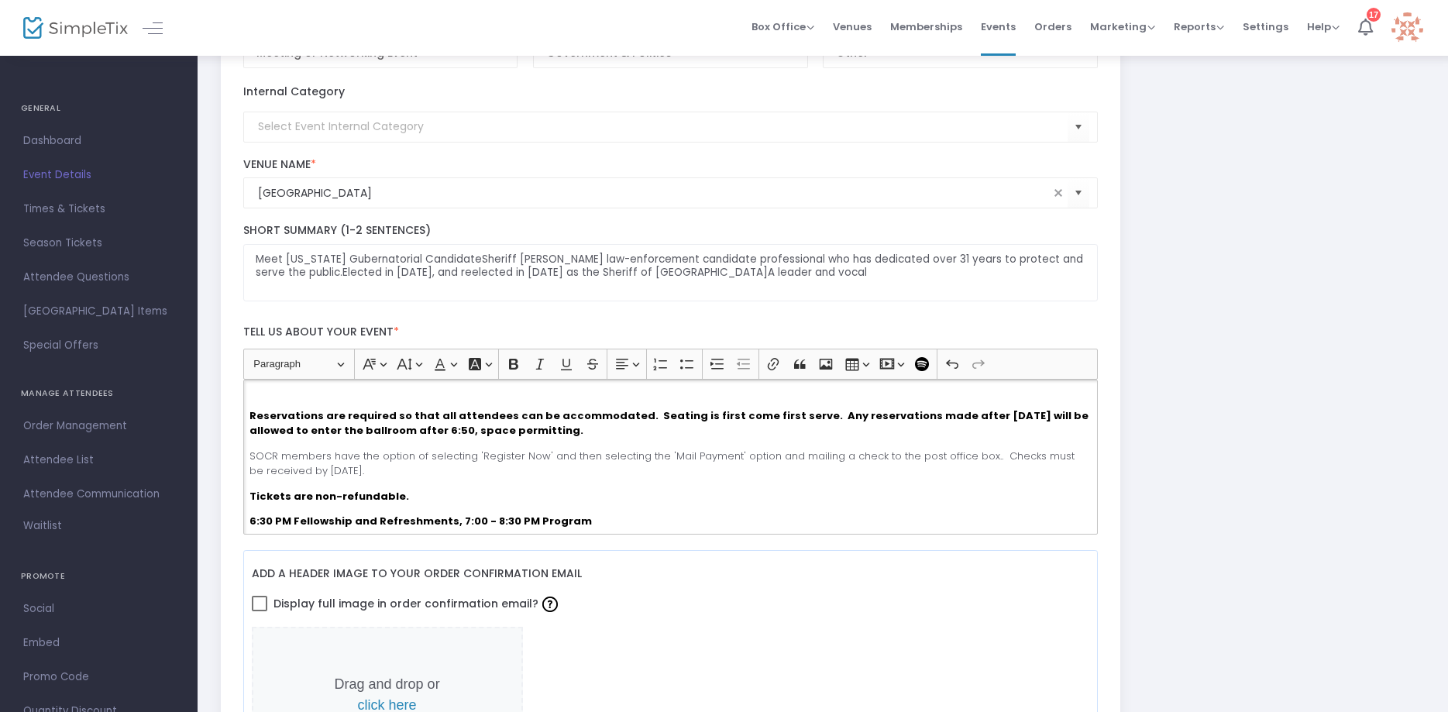
click at [346, 472] on p "SOCR members have the option of selecting 'Register Now' and then selecting the…" at bounding box center [669, 464] width 841 height 30
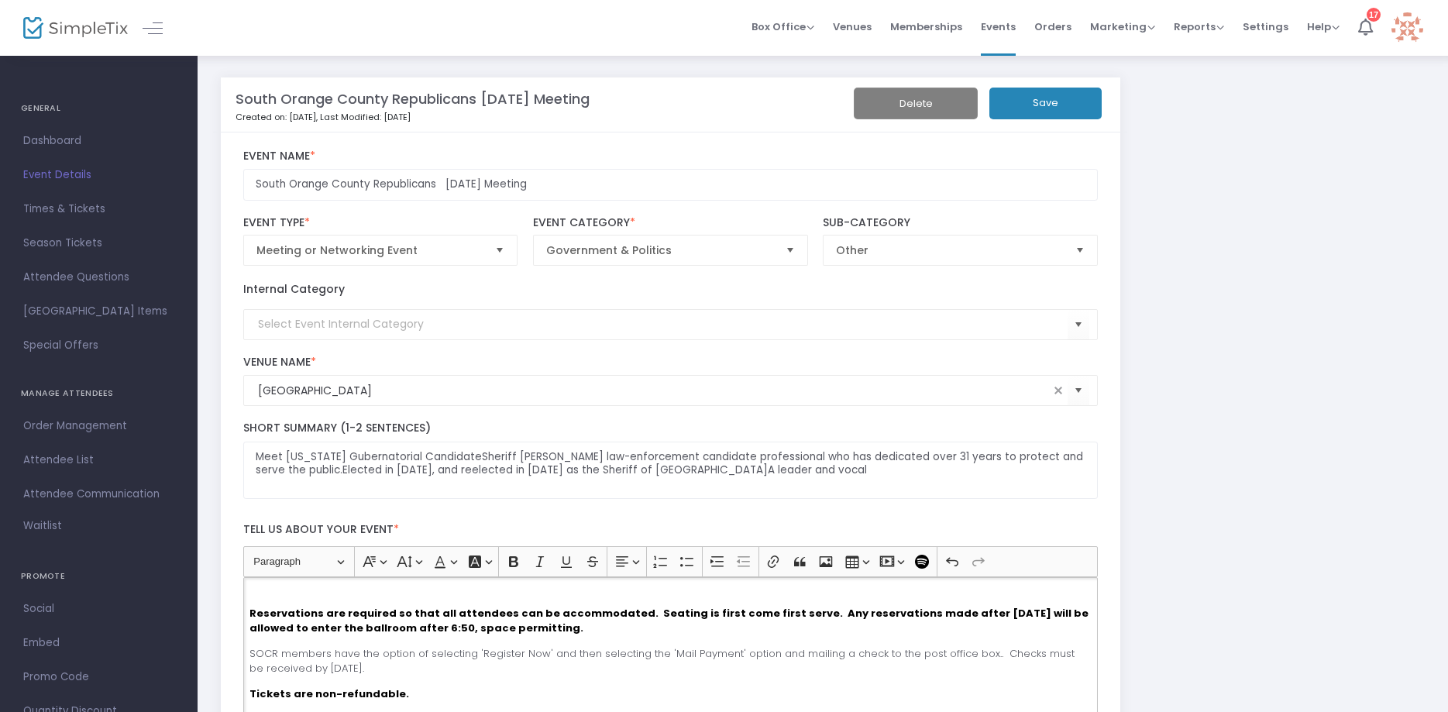
click at [1028, 104] on button "Save" at bounding box center [1045, 104] width 112 height 32
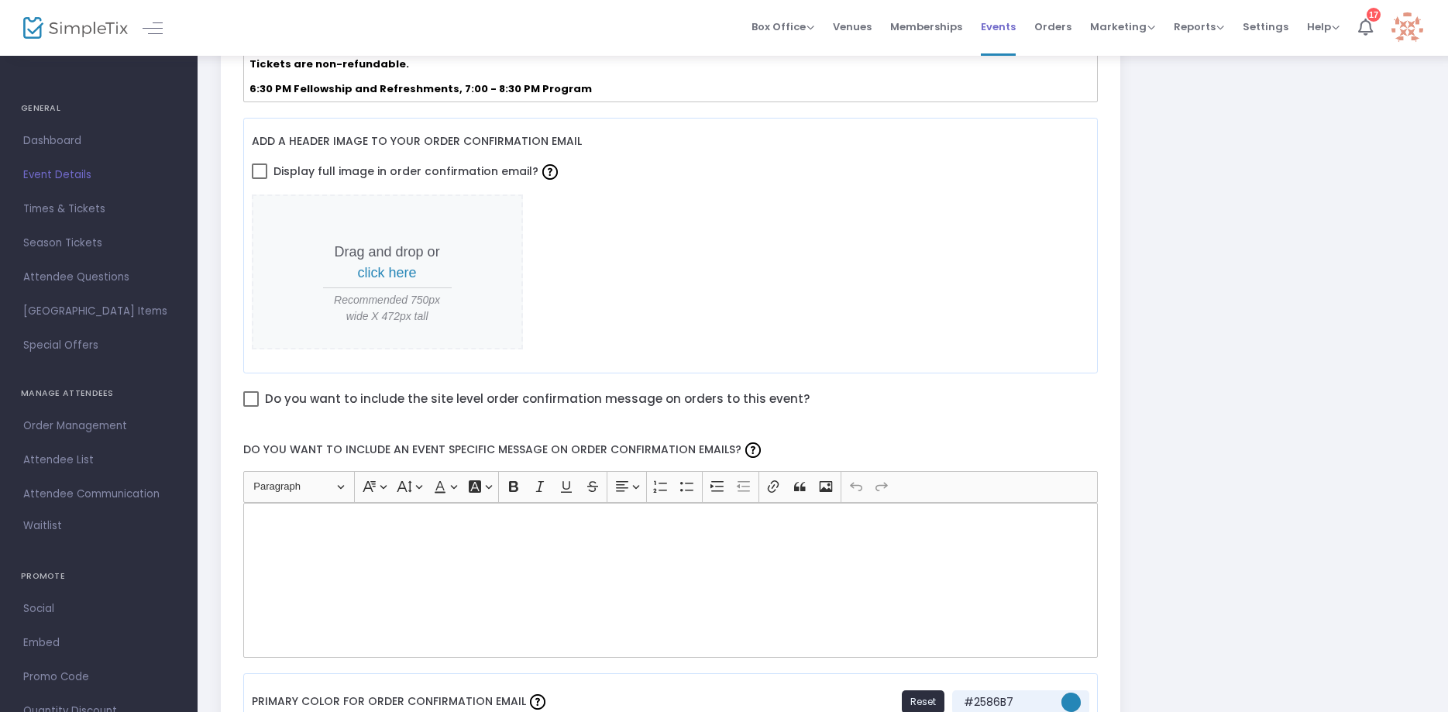
click at [1005, 22] on span "Events" at bounding box center [998, 27] width 35 height 40
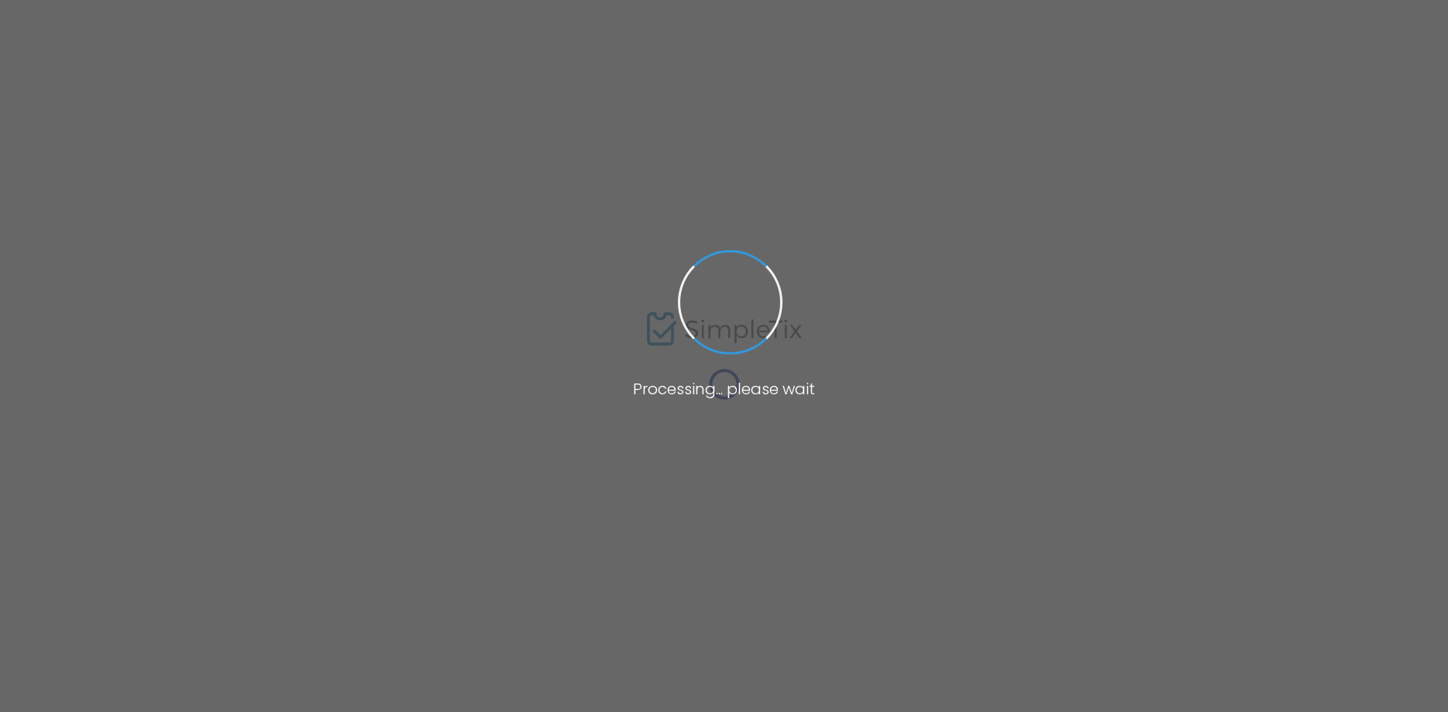
type input "Crown Valley Community Center"
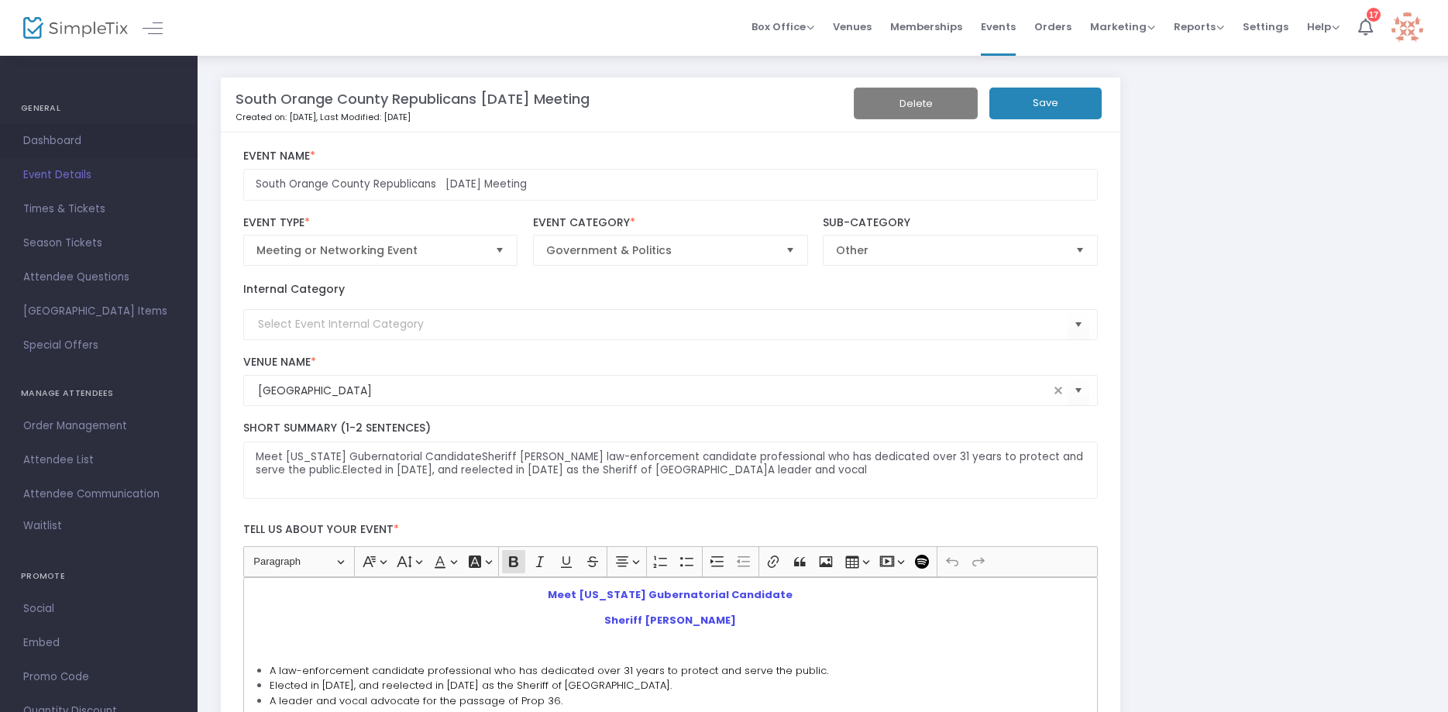
click at [52, 134] on span "Dashboard" at bounding box center [98, 141] width 151 height 20
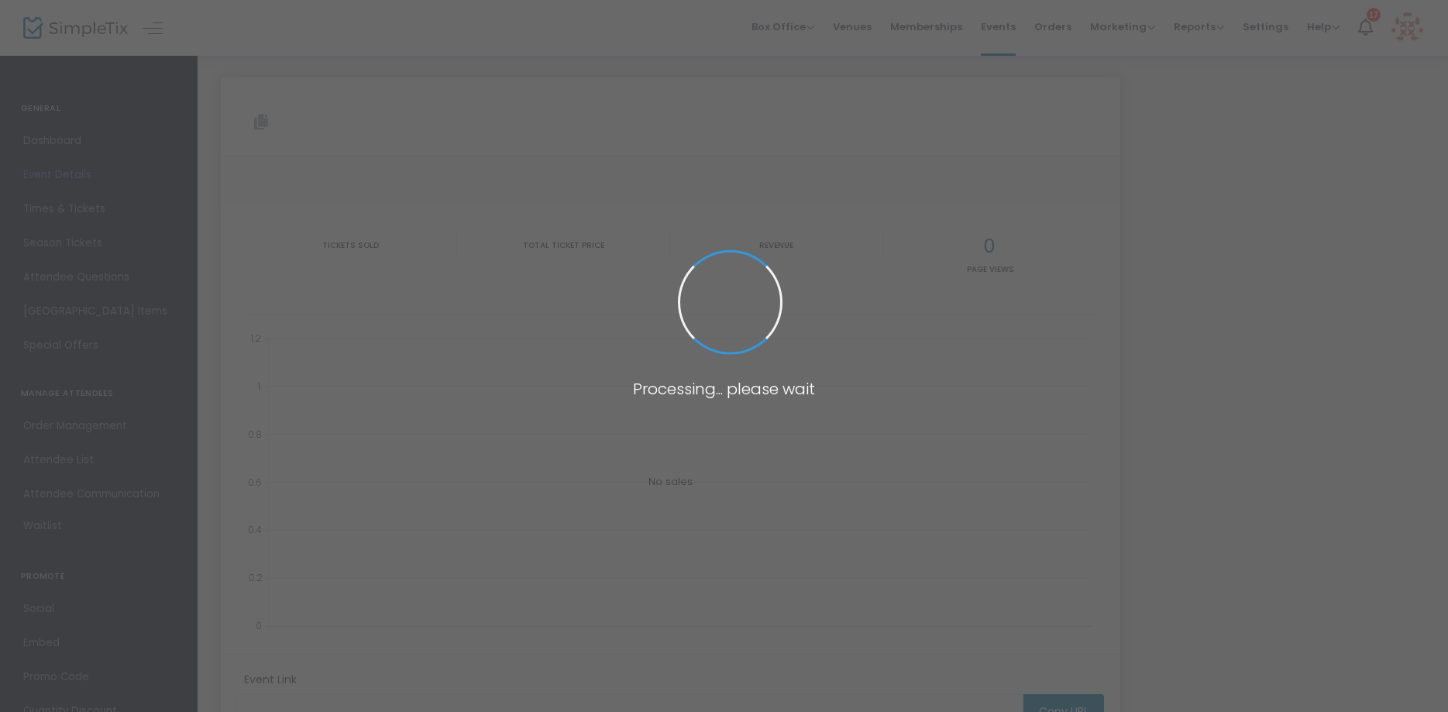
type input "https://www.simpletix.com/e/south-orange-county-republicans-september-tickets-2…"
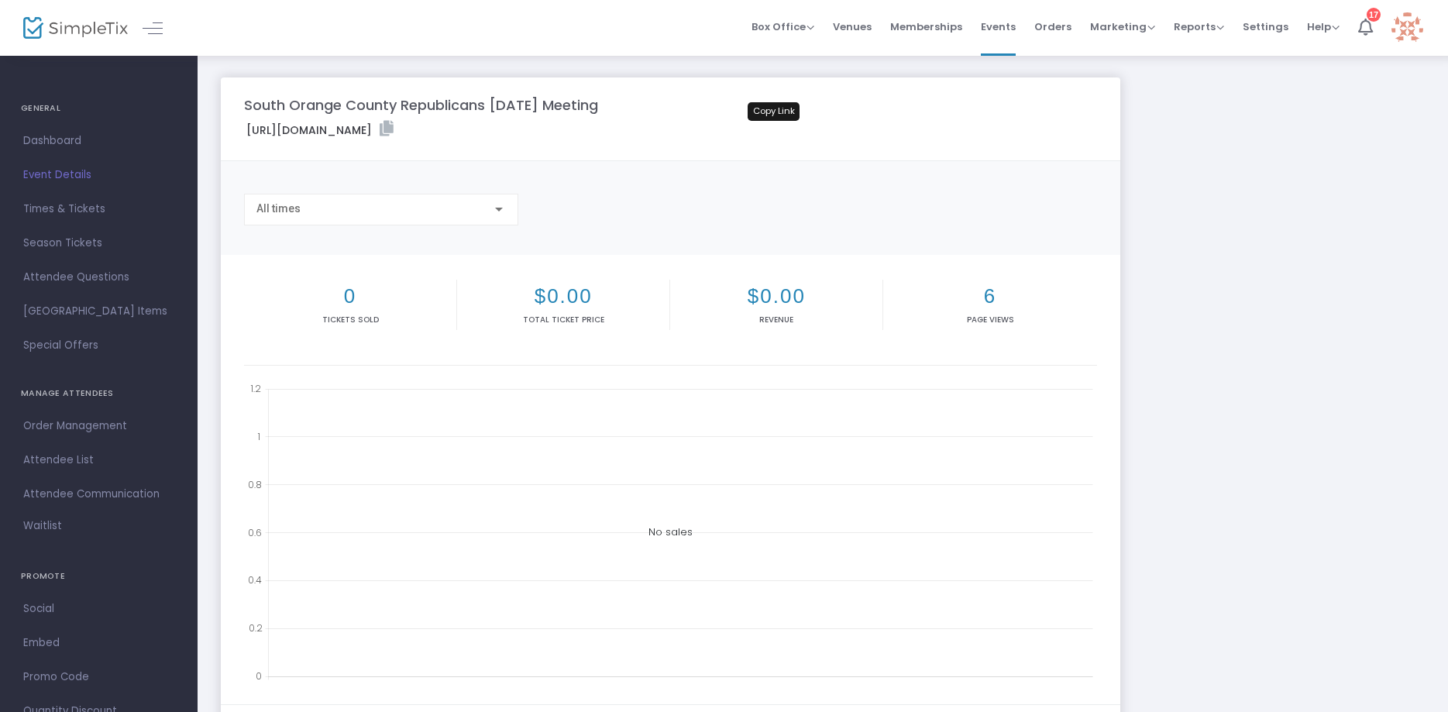
click at [394, 128] on icon at bounding box center [387, 128] width 14 height 15
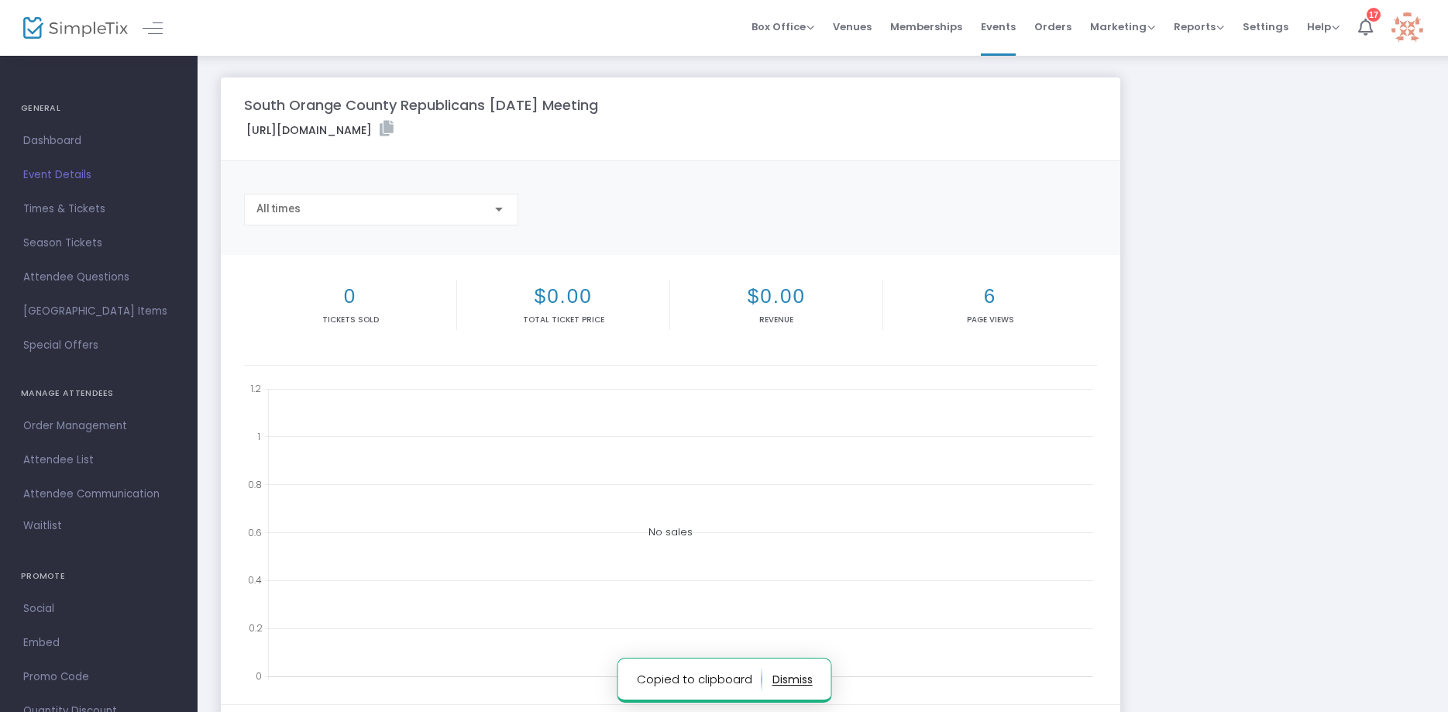
scroll to position [1255, 5]
